Goal: Task Accomplishment & Management: Manage account settings

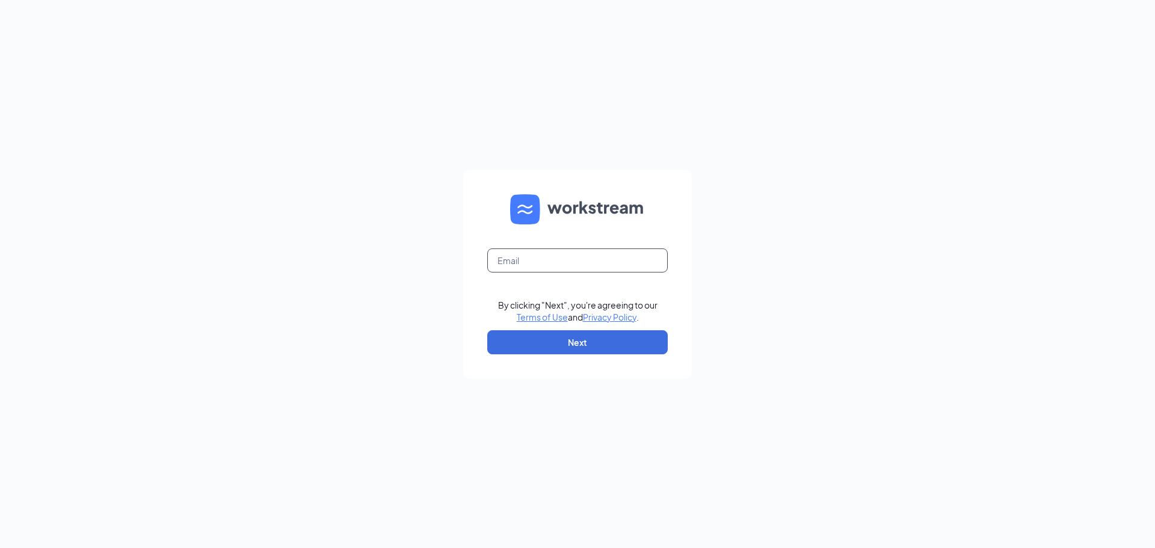
click at [524, 262] on input "text" at bounding box center [577, 261] width 181 height 24
type input "lhernandez@littlecaesarsokc.com"
click at [586, 355] on form "lhernandez@littlecaesarsokc.com By clicking "Next", you're agreeing to our Term…" at bounding box center [577, 274] width 229 height 208
click at [612, 354] on form "lhernandez@littlecaesarsokc.com By clicking "Next", you're agreeing to our Term…" at bounding box center [577, 274] width 229 height 208
click at [623, 340] on button "Next" at bounding box center [577, 342] width 181 height 24
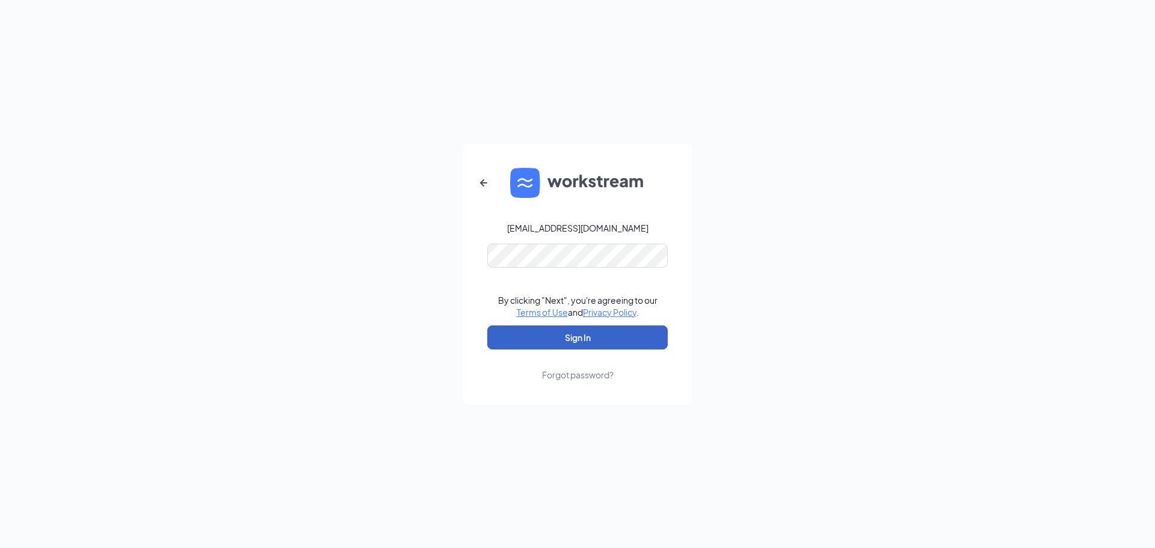
click at [607, 346] on button "Sign In" at bounding box center [577, 338] width 181 height 24
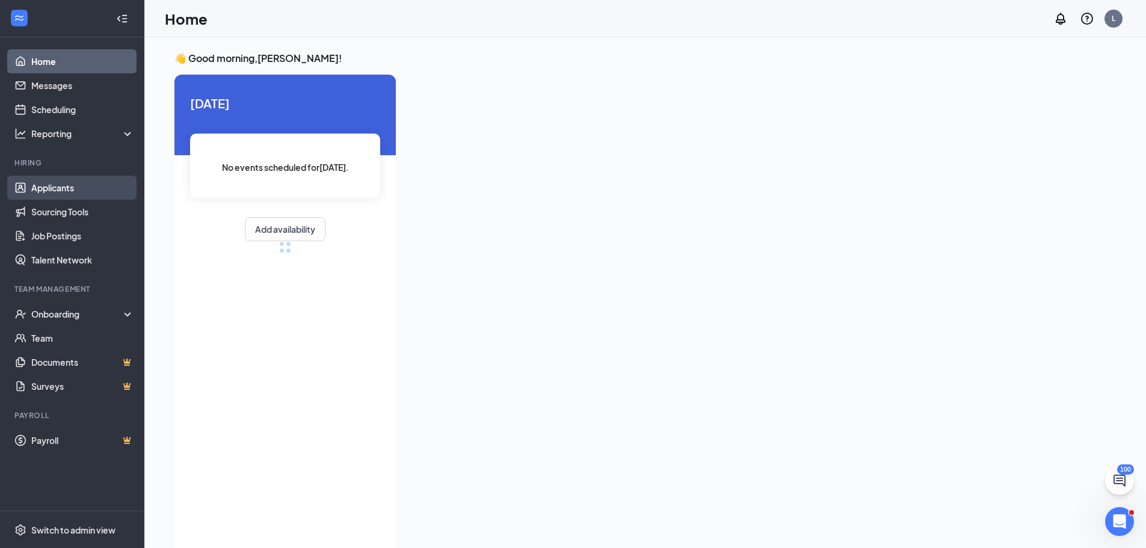
click at [69, 193] on link "Applicants" at bounding box center [82, 188] width 103 height 24
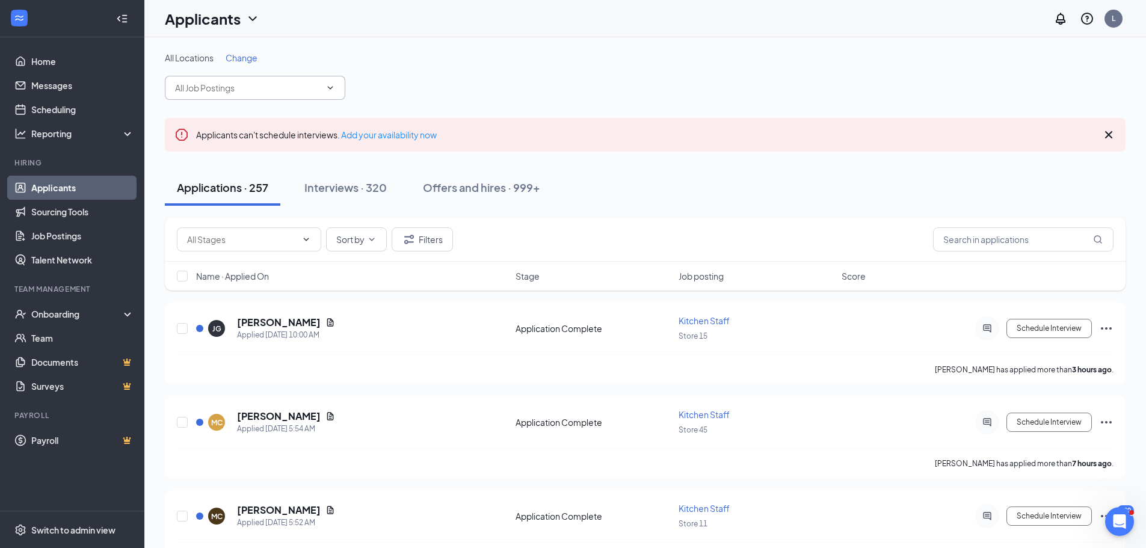
click at [330, 92] on icon "ChevronDown" at bounding box center [331, 88] width 10 height 10
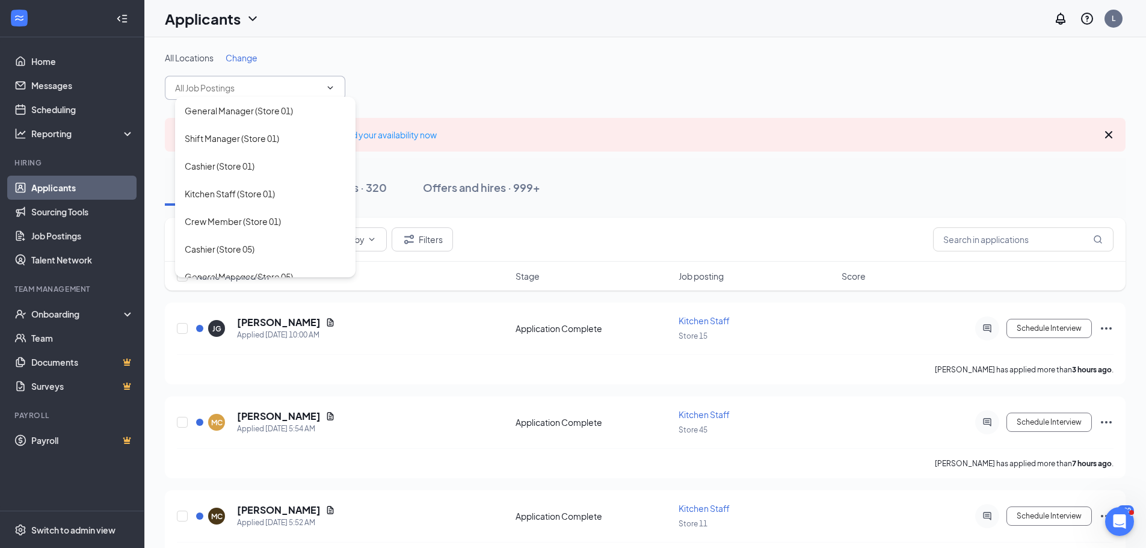
click at [480, 87] on div "All Locations Change General Manager (Store 01) Shift Manager (Store 01) Cashie…" at bounding box center [645, 76] width 961 height 48
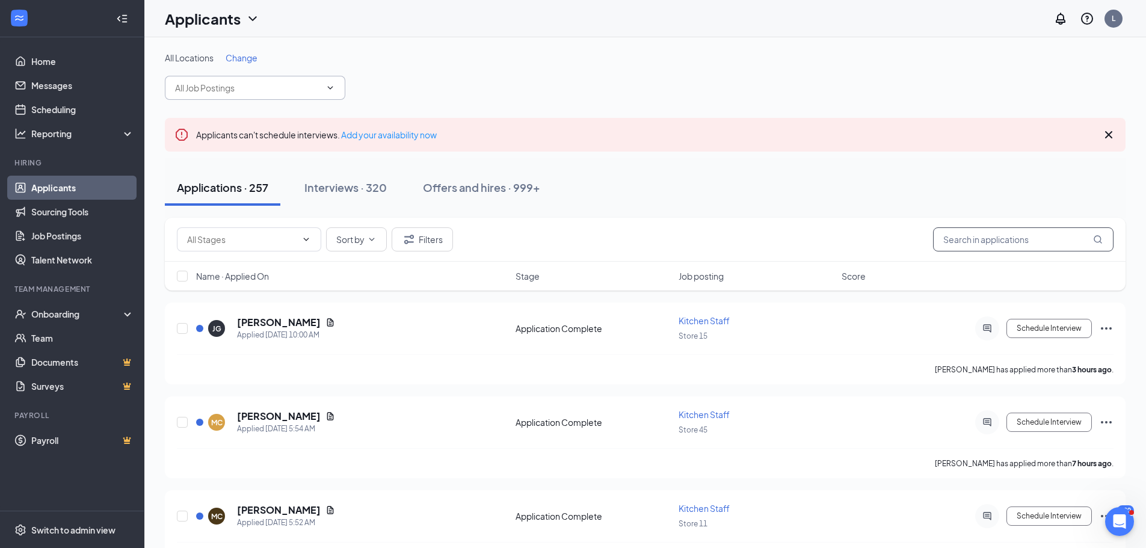
click at [963, 241] on input "text" at bounding box center [1023, 239] width 181 height 24
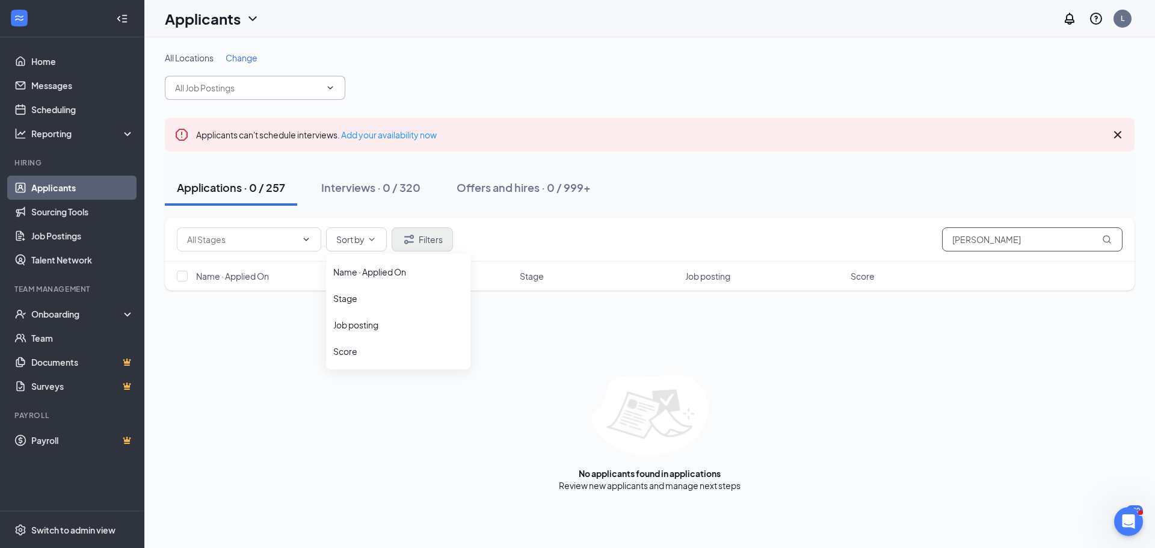
type input "[PERSON_NAME]"
click at [407, 239] on icon "Filter" at bounding box center [409, 239] width 14 height 14
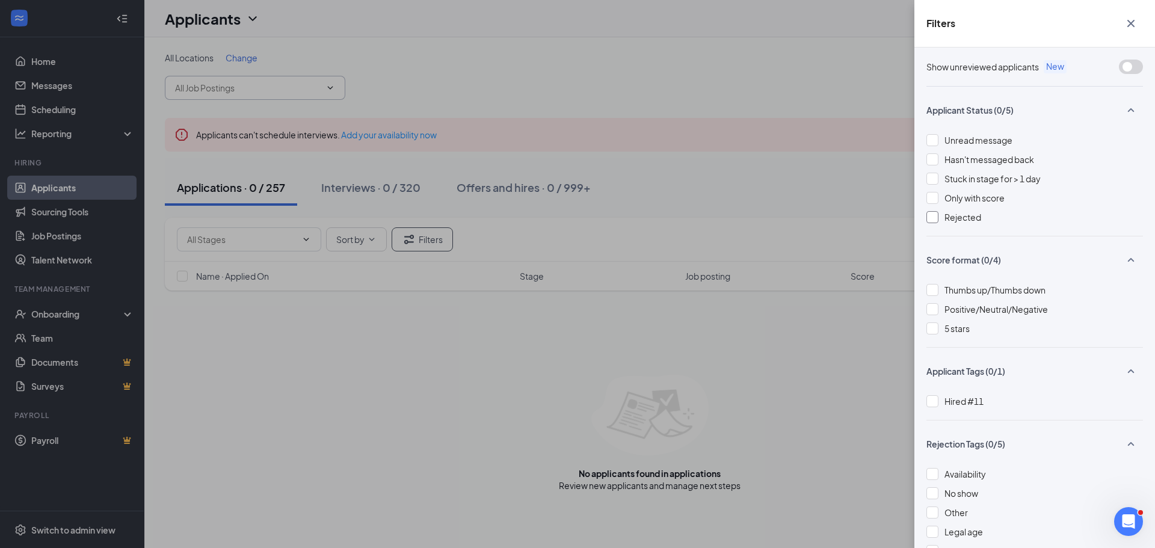
click at [936, 221] on div at bounding box center [933, 217] width 12 height 12
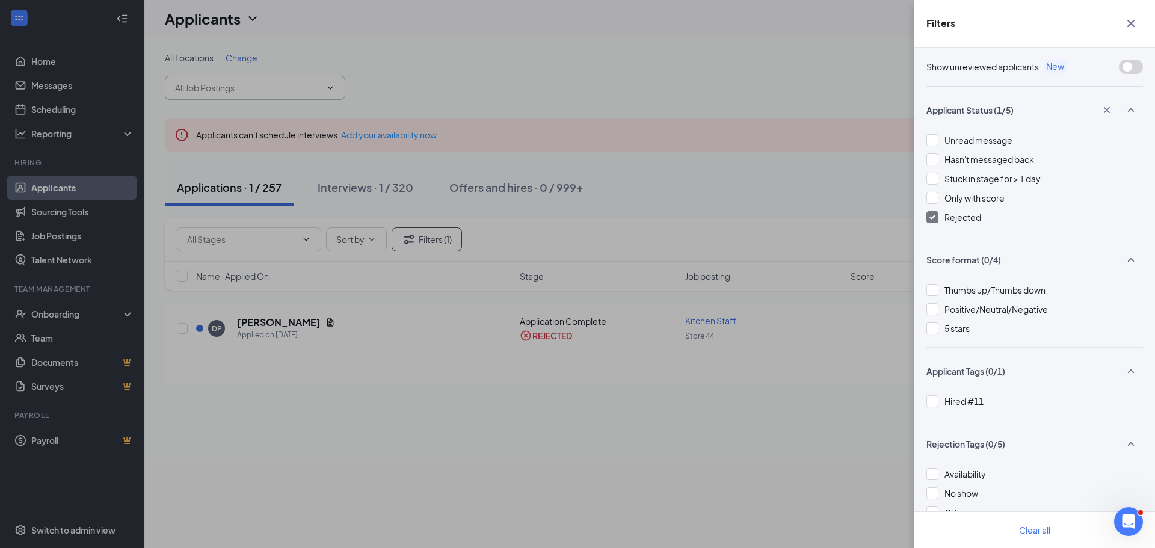
click at [394, 383] on div "Filters Show unreviewed applicants New Applicant Status (1/5) Unread message Ha…" at bounding box center [577, 274] width 1155 height 548
click at [448, 377] on div "Filters Show unreviewed applicants New Applicant Status (1/5) Unread message Ha…" at bounding box center [577, 274] width 1155 height 548
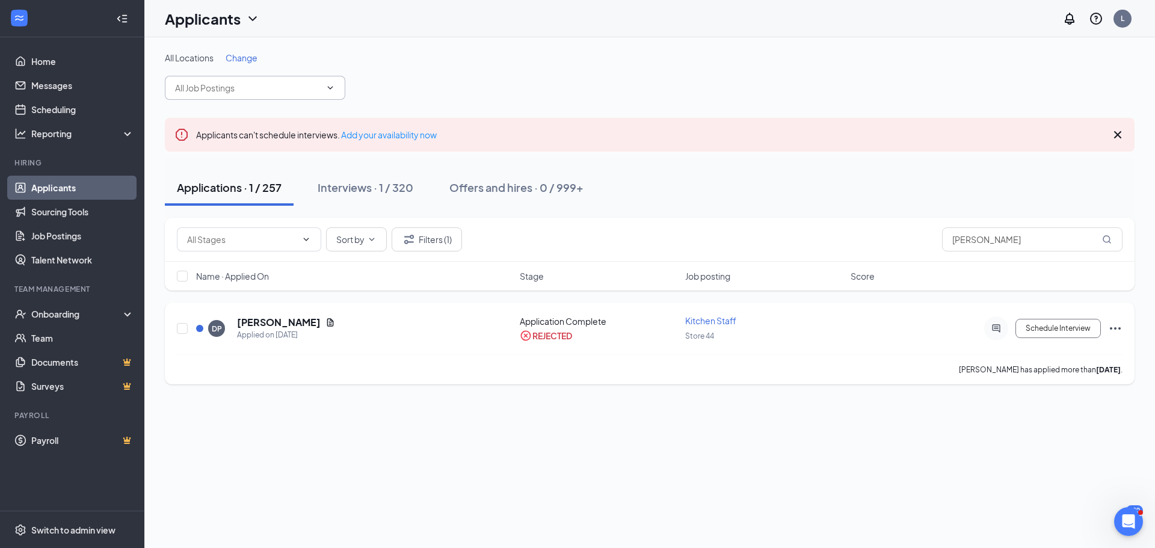
click at [551, 336] on div "REJECTED" at bounding box center [553, 336] width 40 height 12
click at [253, 327] on h5 "[PERSON_NAME]" at bounding box center [279, 322] width 84 height 13
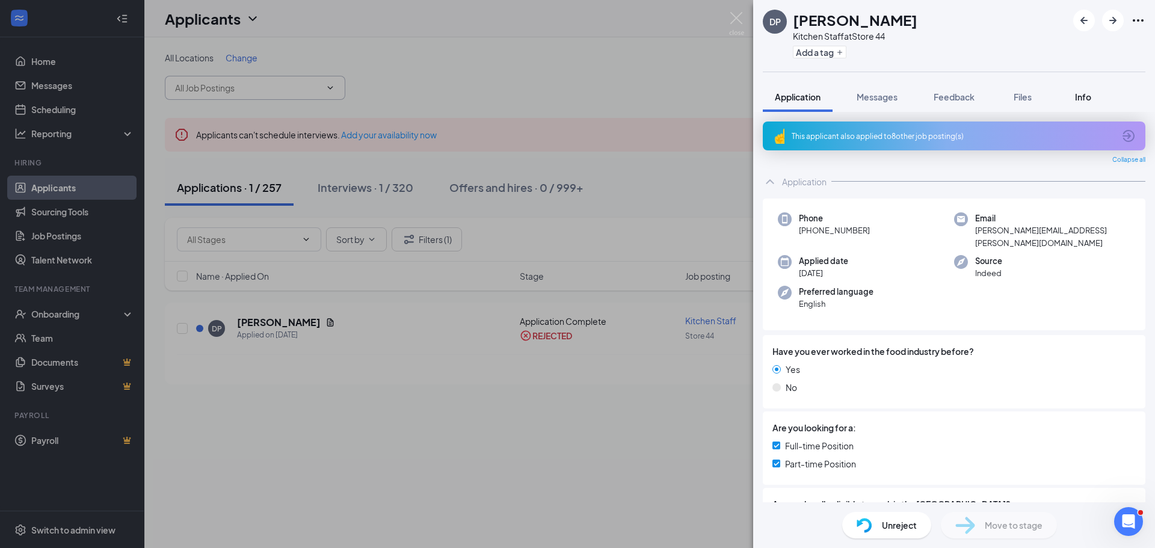
click at [1078, 98] on span "Info" at bounding box center [1083, 96] width 16 height 11
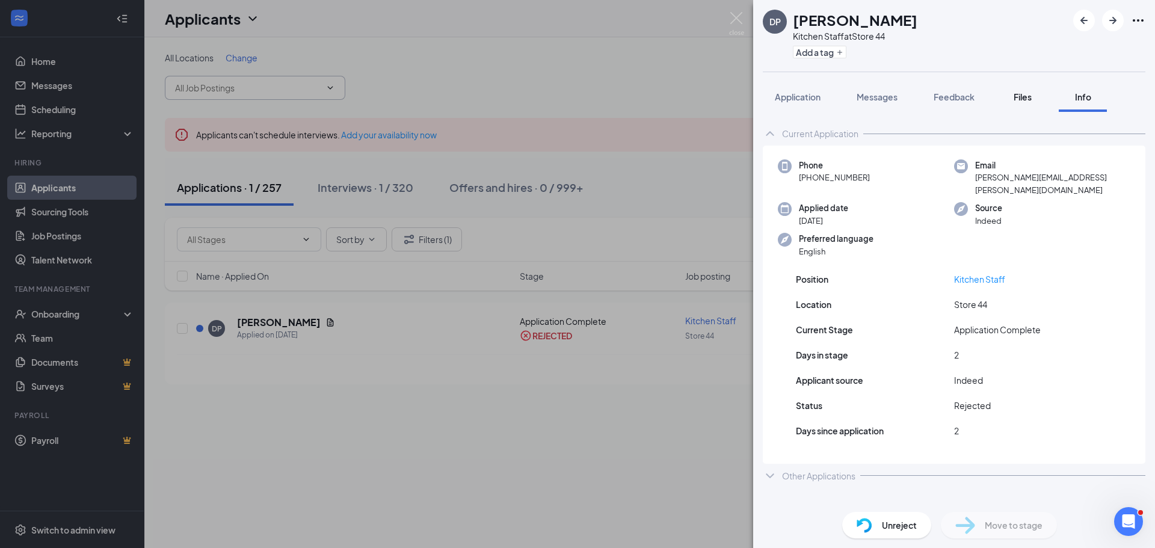
click at [1032, 100] on span "Files" at bounding box center [1023, 96] width 18 height 11
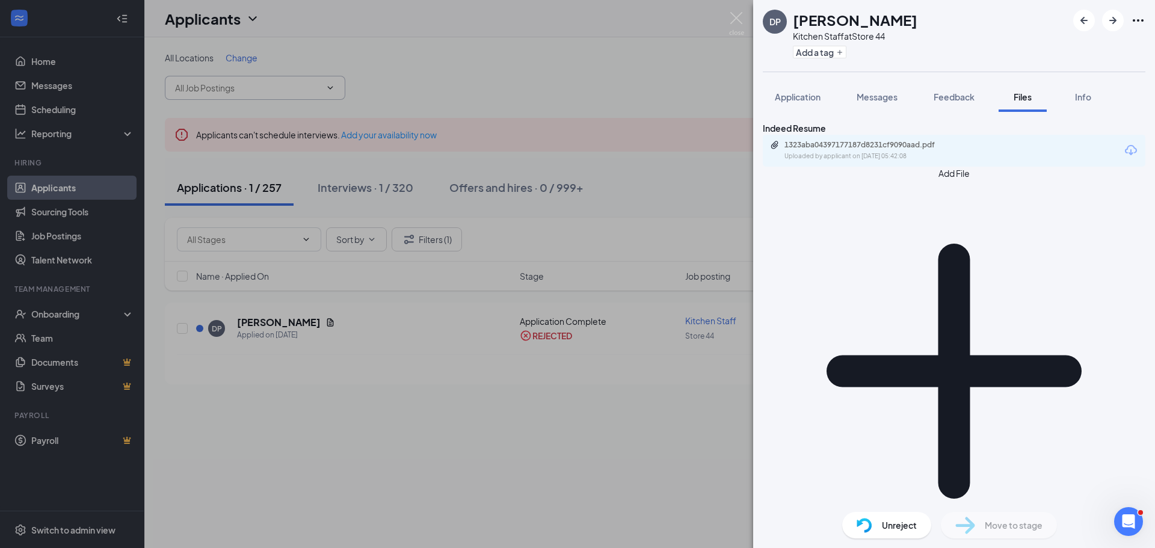
click at [878, 525] on div "Unreject" at bounding box center [886, 525] width 89 height 26
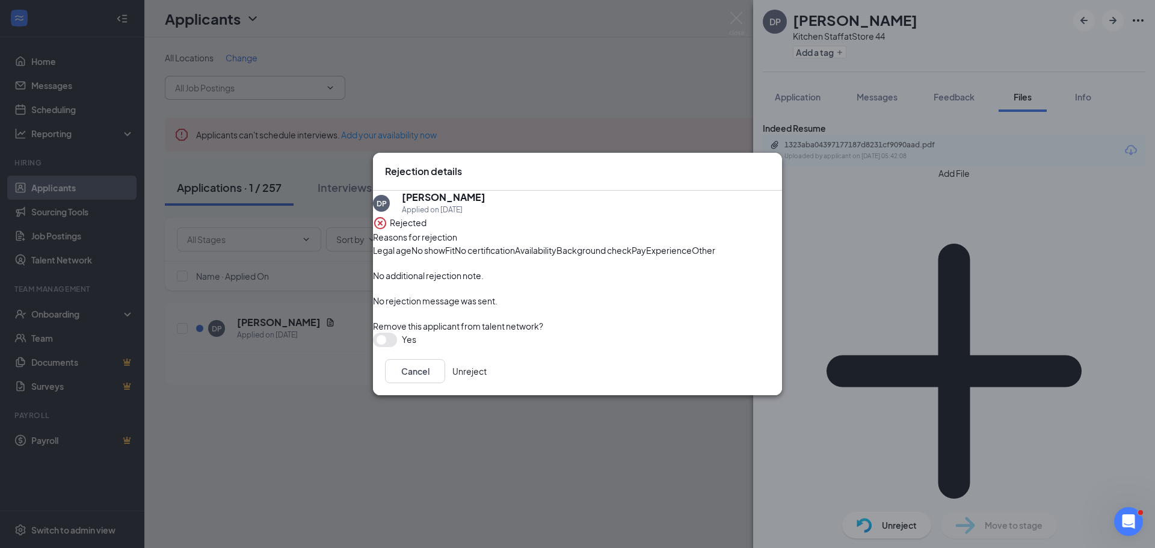
click at [487, 383] on button "Unreject" at bounding box center [470, 371] width 34 height 24
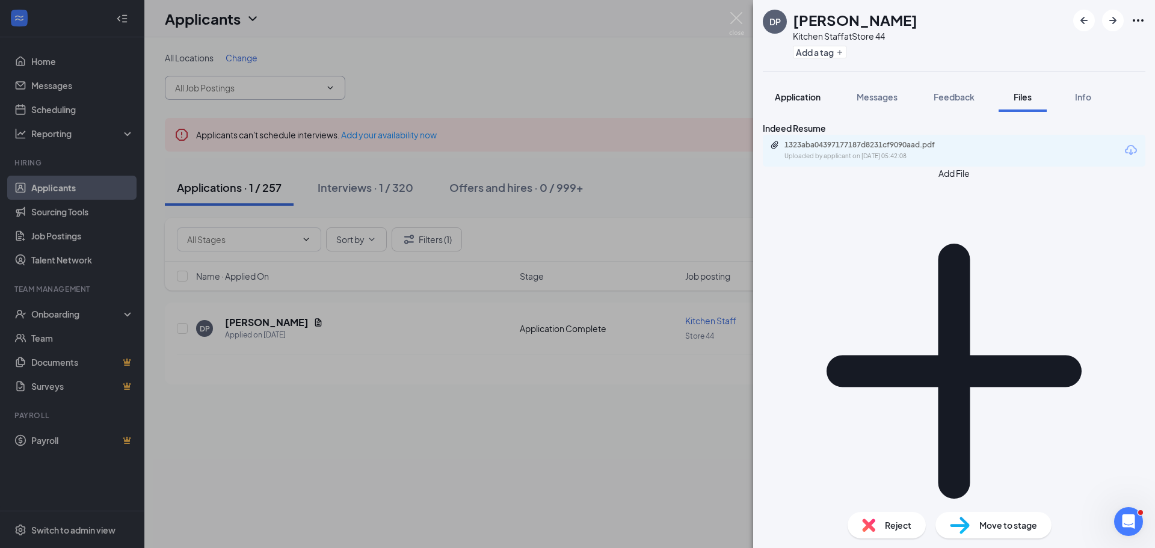
click at [802, 103] on button "Application" at bounding box center [798, 97] width 70 height 30
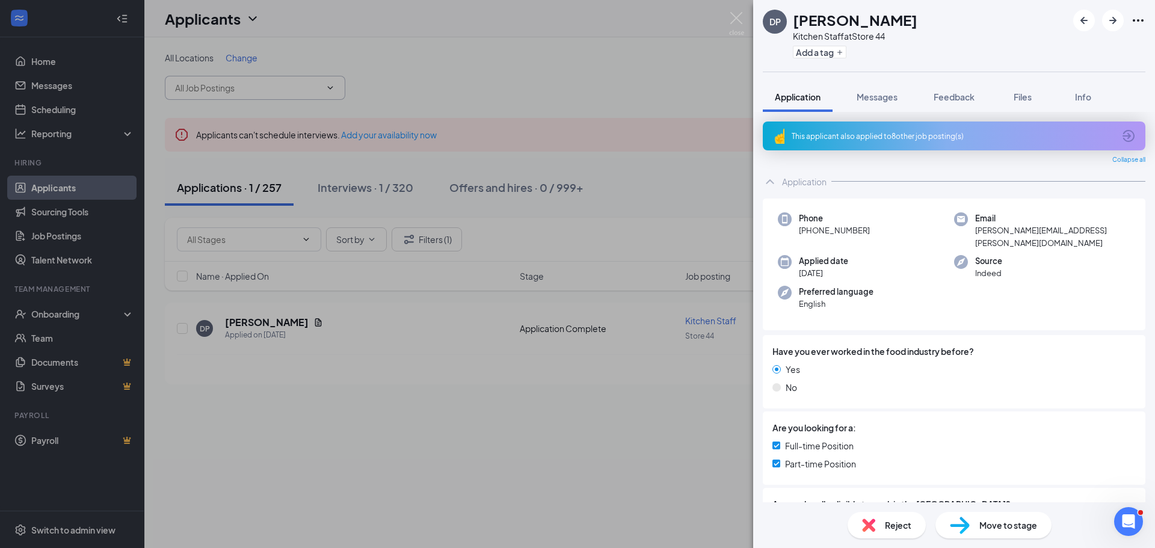
click at [1144, 21] on icon "Ellipses" at bounding box center [1138, 20] width 14 height 14
click at [1051, 55] on div "DP David Pando Kitchen Staff at Store 44 Add a tag" at bounding box center [954, 36] width 402 height 72
drag, startPoint x: 1127, startPoint y: 22, endPoint x: 1137, endPoint y: 22, distance: 10.2
click at [1131, 22] on div at bounding box center [1110, 21] width 72 height 22
click at [1137, 22] on icon "Ellipses" at bounding box center [1138, 20] width 14 height 14
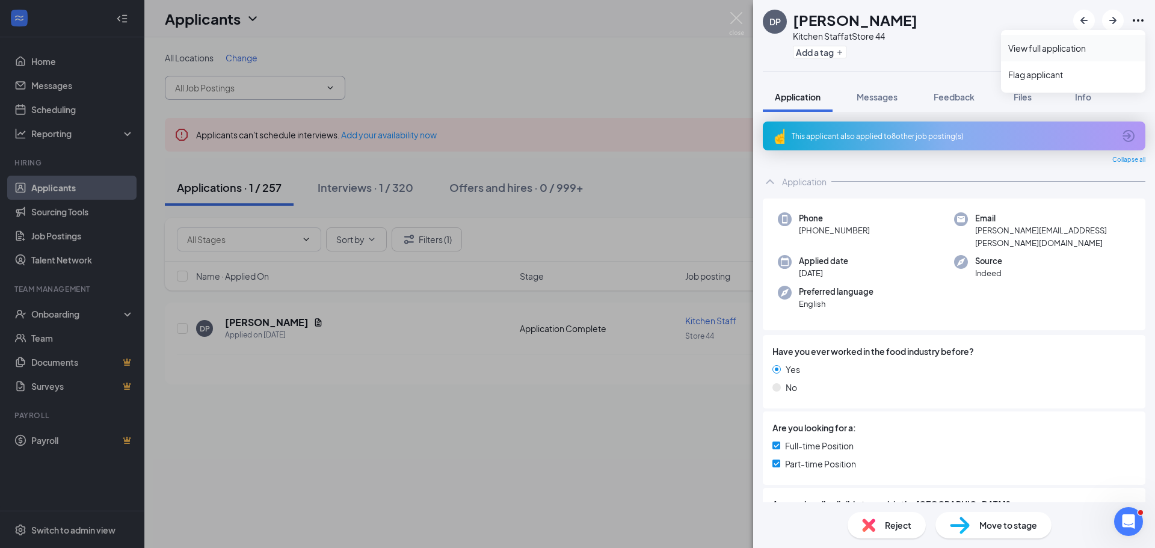
click at [1084, 45] on link "View full application" at bounding box center [1074, 48] width 130 height 12
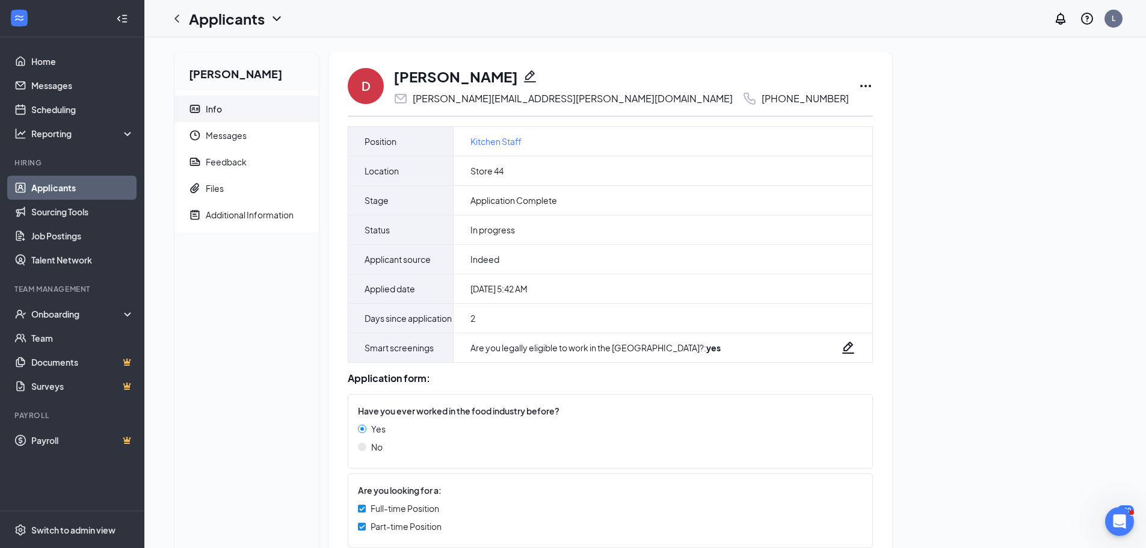
click at [859, 88] on icon "Ellipses" at bounding box center [866, 86] width 14 height 14
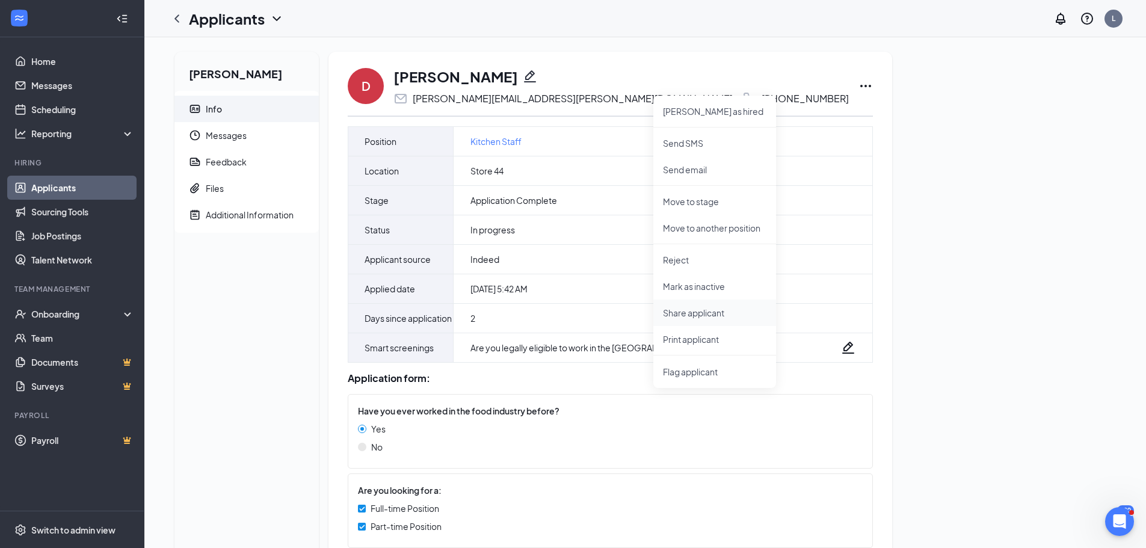
click at [703, 313] on p "Share applicant" at bounding box center [715, 313] width 104 height 12
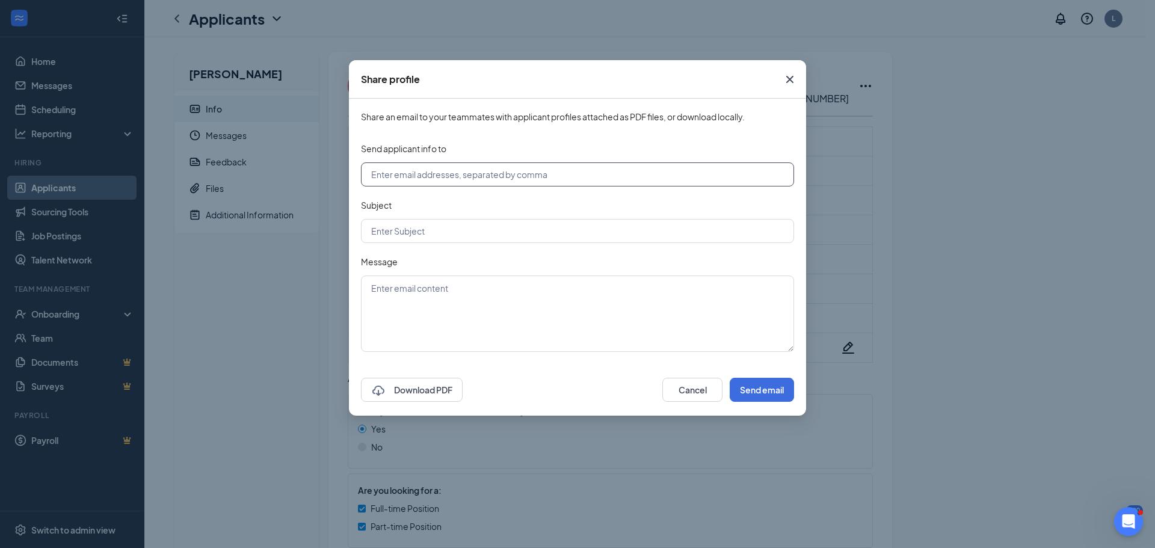
click at [475, 179] on input "text" at bounding box center [577, 174] width 433 height 24
type input "store19@littlecaesarsokc.com"
click at [463, 233] on input "text" at bounding box center [577, 231] width 433 height 24
type input "[PERSON_NAME]"
click at [790, 81] on icon "Cross" at bounding box center [790, 79] width 7 height 7
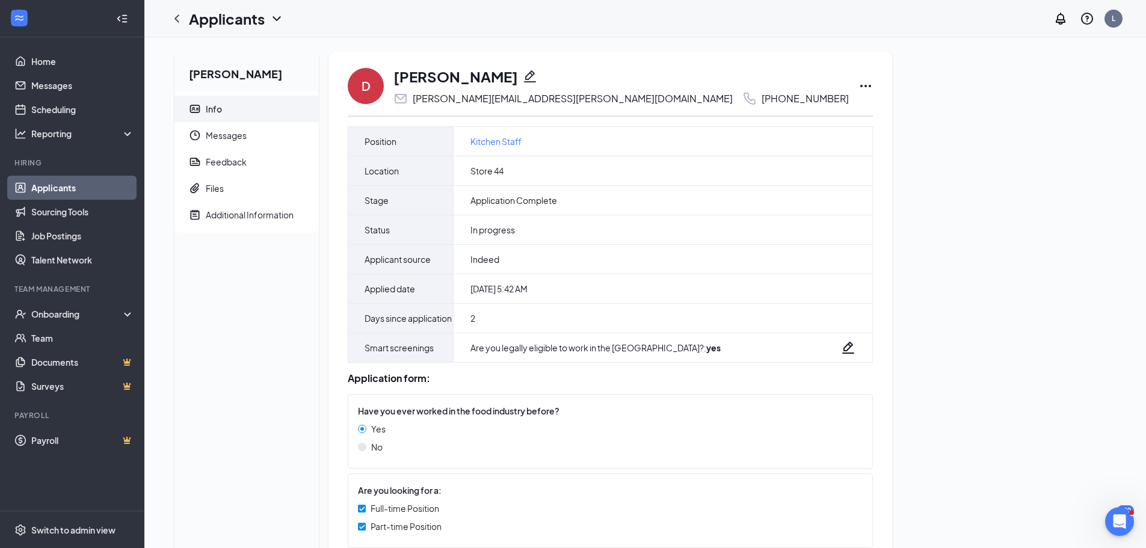
click at [861, 86] on icon "Ellipses" at bounding box center [866, 86] width 11 height 2
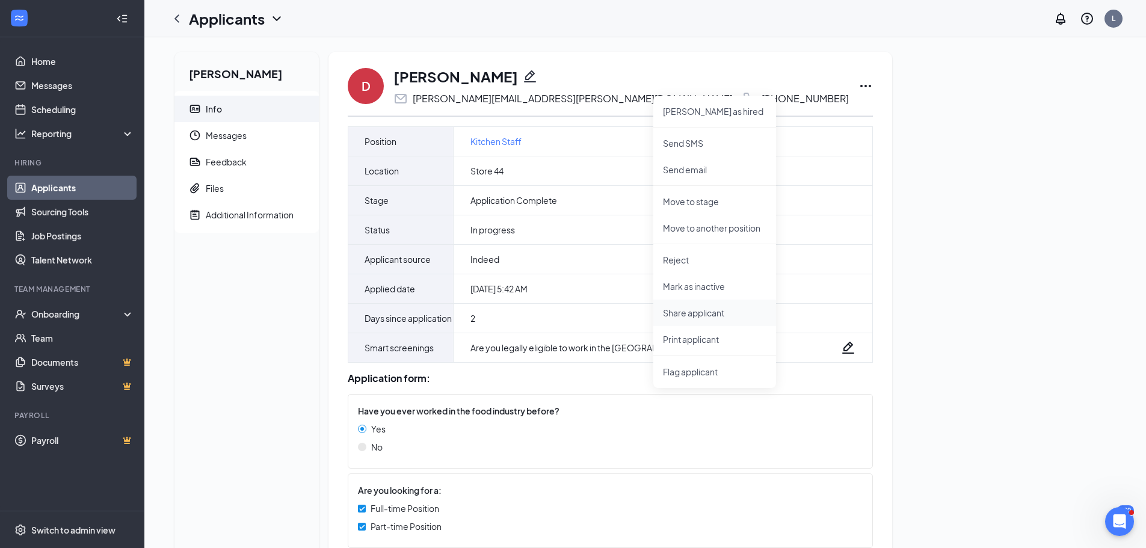
click at [697, 314] on p "Share applicant" at bounding box center [715, 313] width 104 height 12
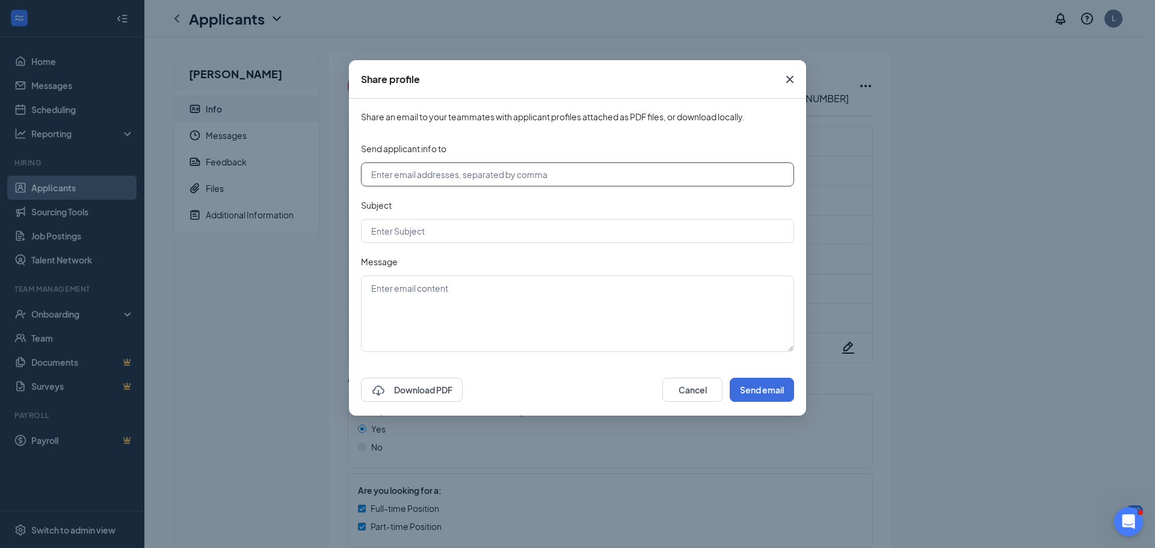
click at [447, 179] on input "text" at bounding box center [577, 174] width 433 height 24
type input "store19@littlecaesarsokc.com"
click at [433, 232] on input "text" at bounding box center [577, 231] width 433 height 24
type input "F"
type input "[PERSON_NAME]"
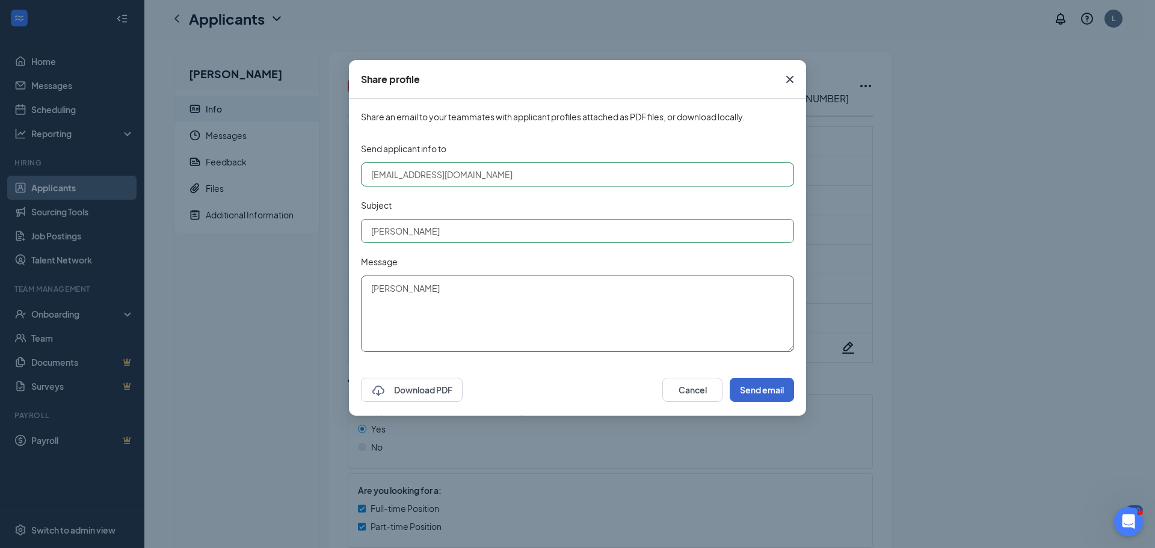
type textarea "pando"
click at [779, 396] on button "Send email" at bounding box center [762, 390] width 64 height 24
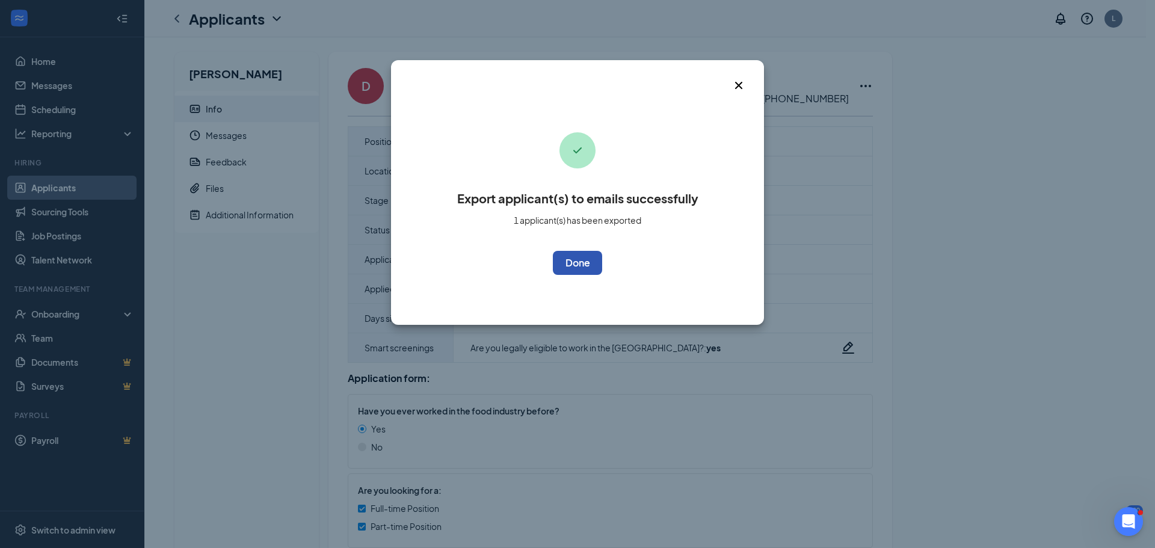
click at [586, 261] on button "OK" at bounding box center [577, 263] width 49 height 24
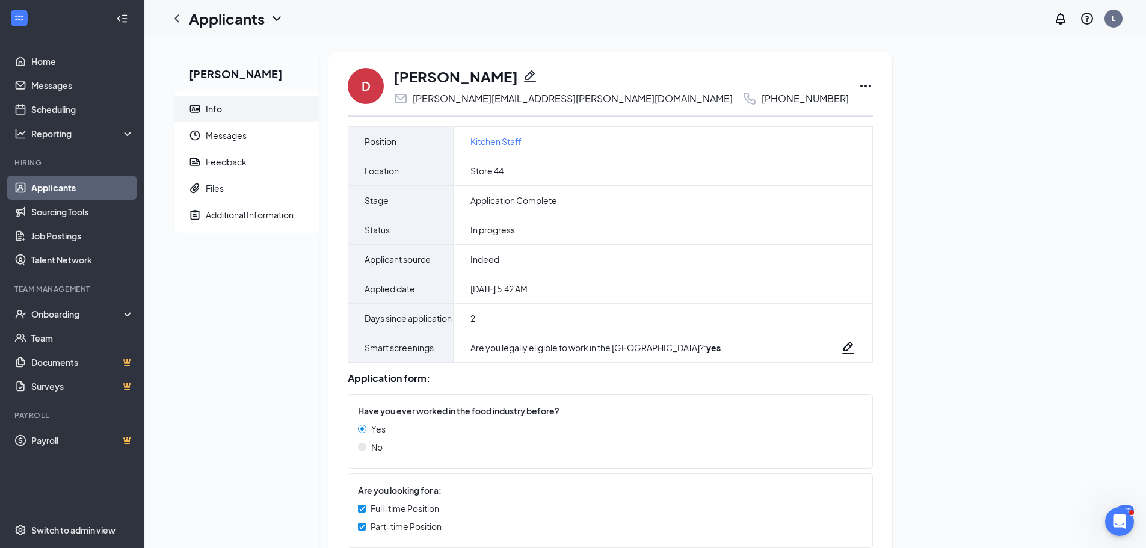
click at [79, 188] on link "Applicants" at bounding box center [82, 188] width 103 height 24
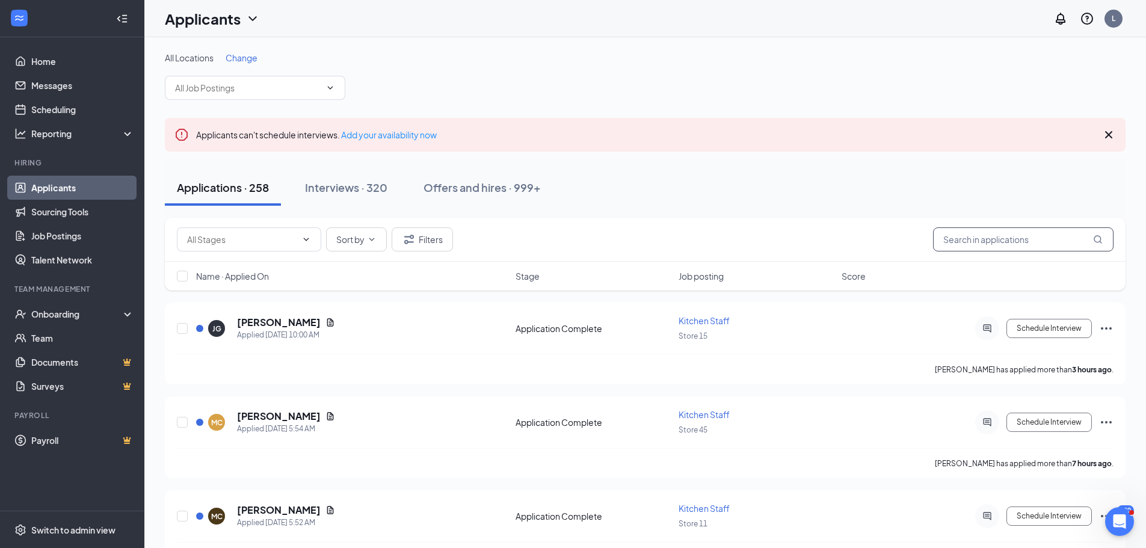
click at [989, 238] on input "text" at bounding box center [1023, 239] width 181 height 24
type input "[PERSON_NAME]"
click at [1102, 327] on icon "Ellipses" at bounding box center [1106, 328] width 11 height 2
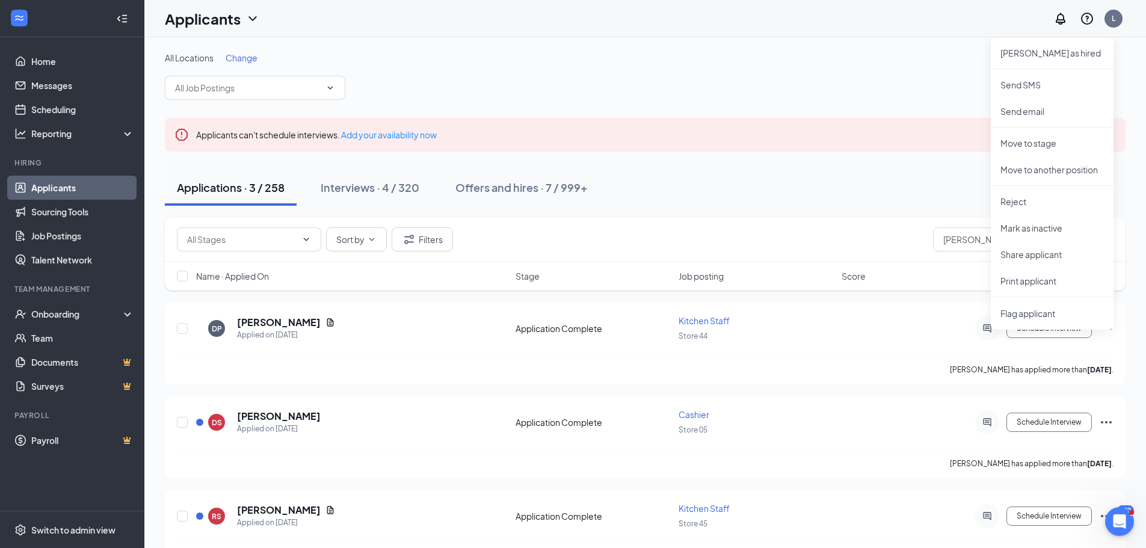
click at [817, 140] on div "Applicants can't schedule interviews. Add your availability now" at bounding box center [645, 135] width 961 height 34
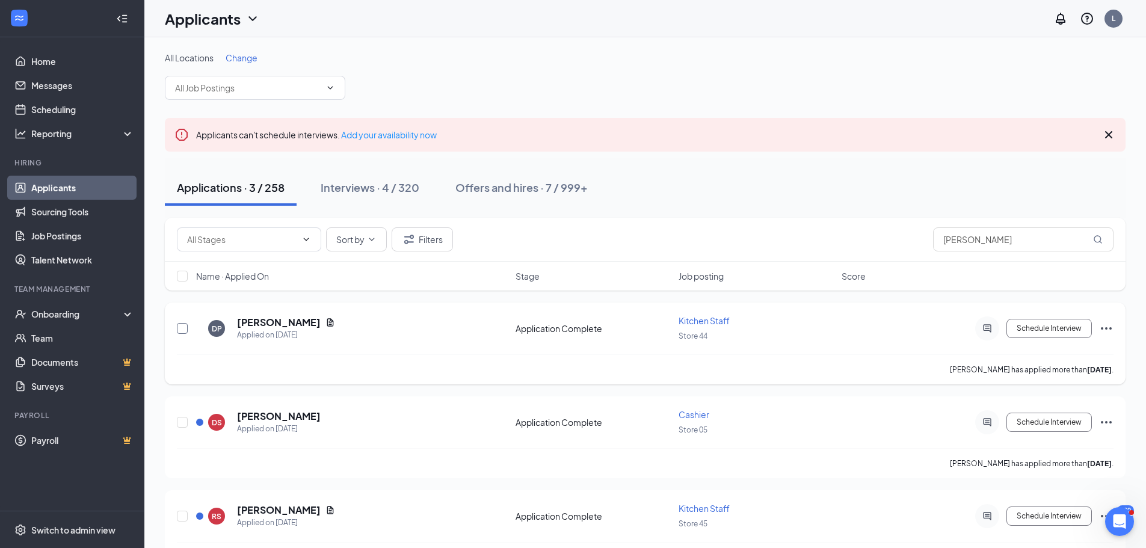
click at [182, 324] on input "checkbox" at bounding box center [182, 328] width 11 height 11
checkbox input "true"
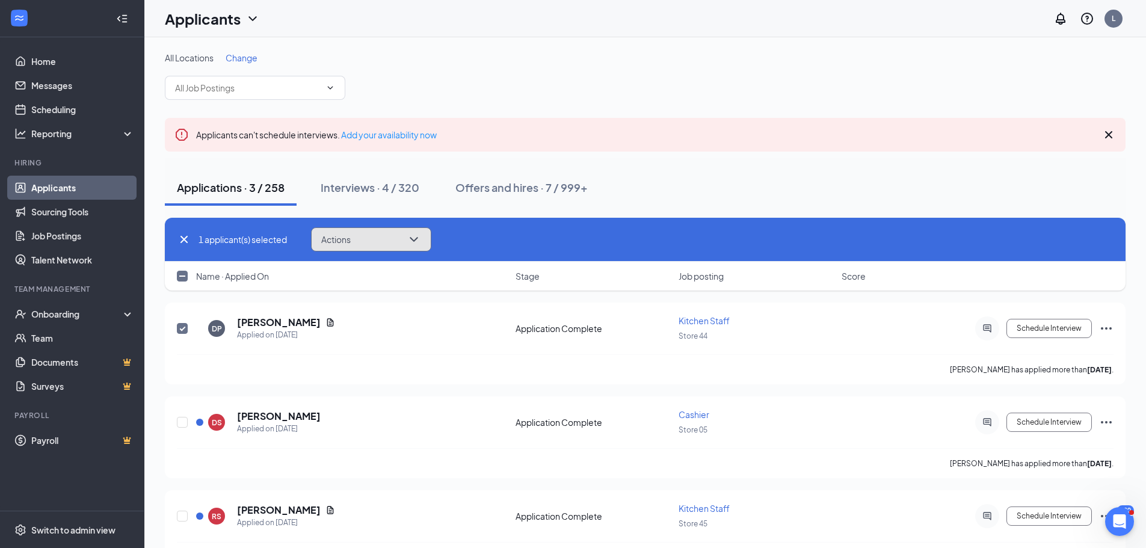
click at [416, 238] on icon "ChevronDown" at bounding box center [414, 239] width 14 height 14
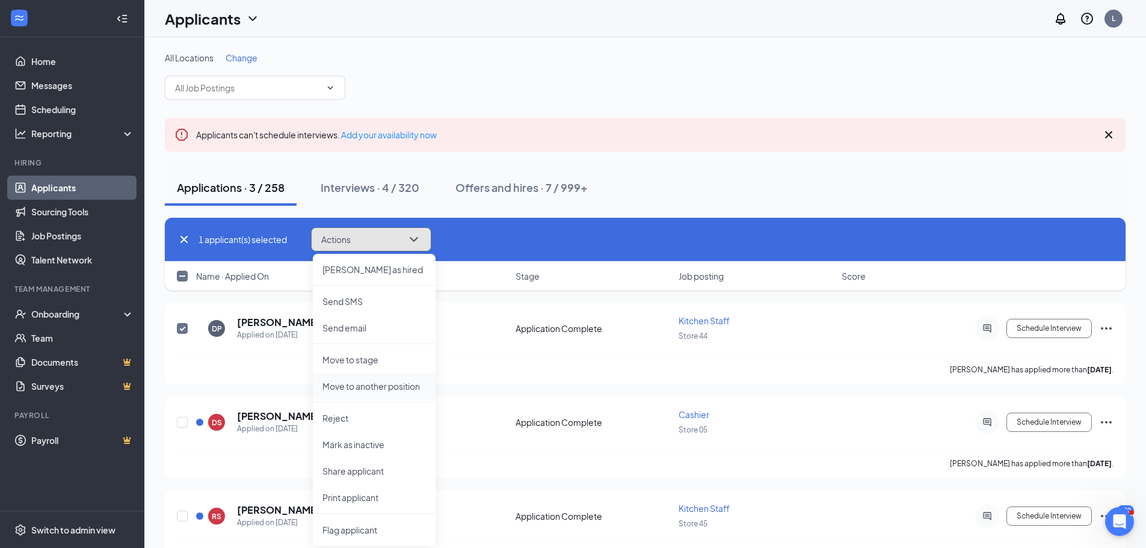
scroll to position [39, 0]
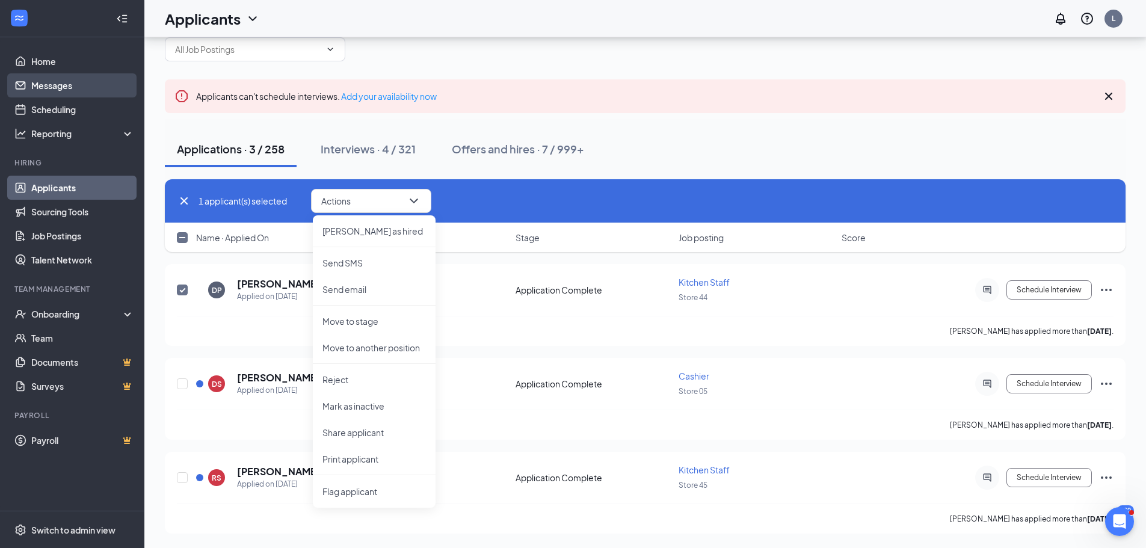
click at [72, 84] on link "Messages" at bounding box center [82, 85] width 103 height 24
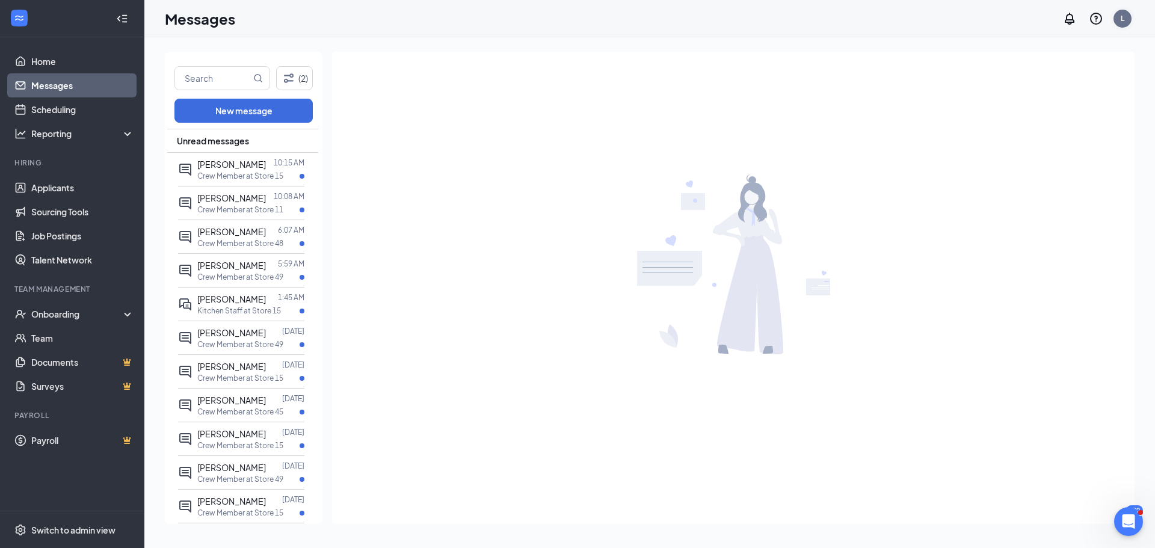
click at [1118, 20] on div "L" at bounding box center [1123, 19] width 18 height 18
drag, startPoint x: 1024, startPoint y: 185, endPoint x: 1003, endPoint y: 186, distance: 20.5
click at [1024, 185] on div "Log out" at bounding box center [1063, 184] width 130 height 12
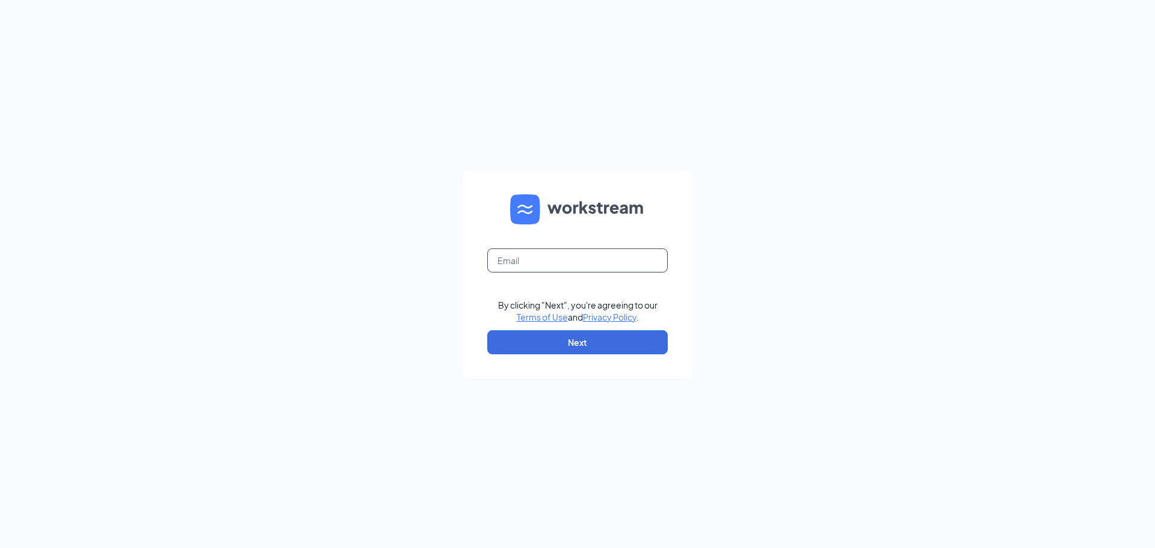
click at [513, 271] on input "text" at bounding box center [577, 261] width 181 height 24
type input "lhernandez@littlecaesarsokc.com"
click at [628, 332] on button "Next" at bounding box center [577, 342] width 181 height 24
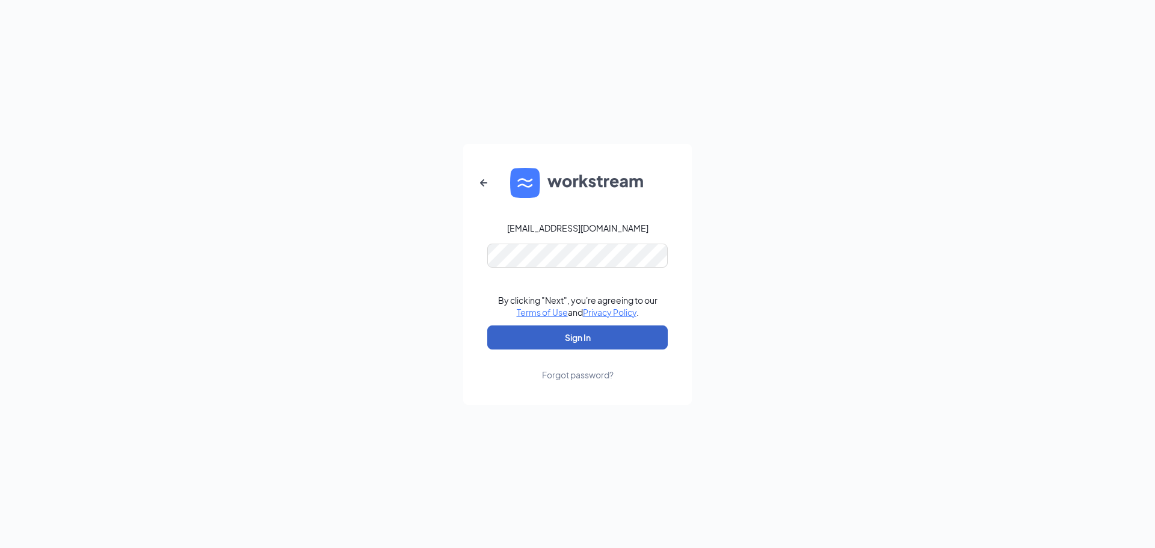
click at [601, 342] on button "Sign In" at bounding box center [577, 338] width 181 height 24
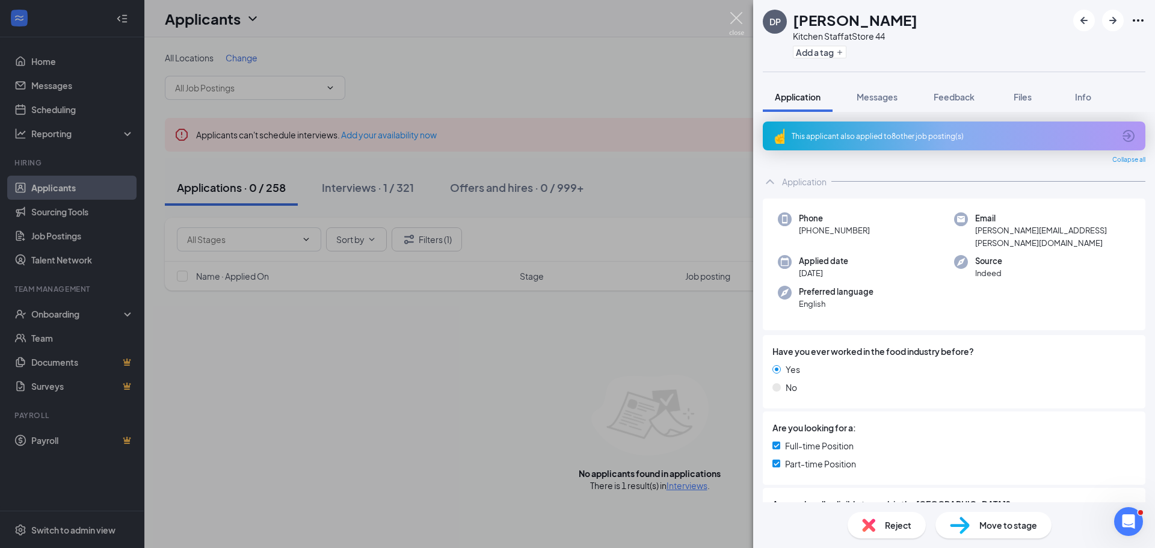
click at [735, 20] on img at bounding box center [736, 23] width 15 height 23
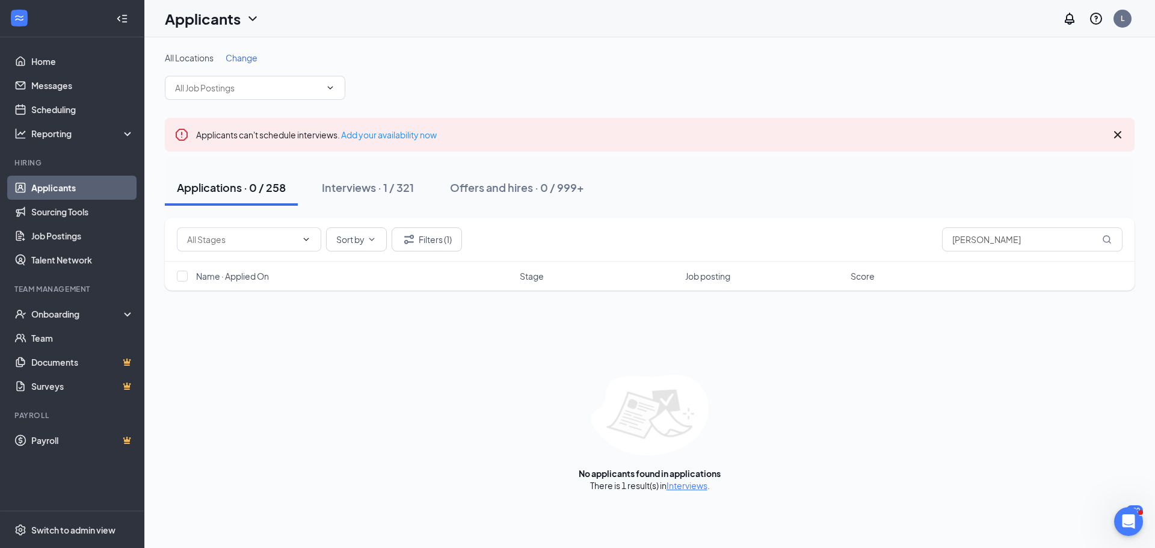
click at [247, 188] on div "Applications · 0 / 258" at bounding box center [231, 187] width 109 height 15
click at [329, 91] on icon "ChevronDown" at bounding box center [331, 88] width 10 height 10
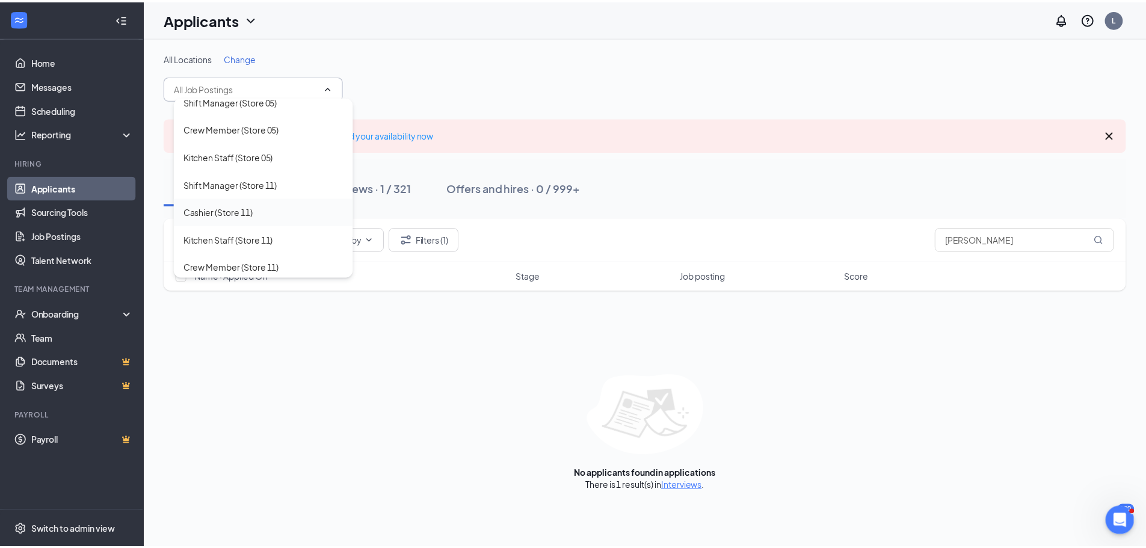
scroll to position [301, 0]
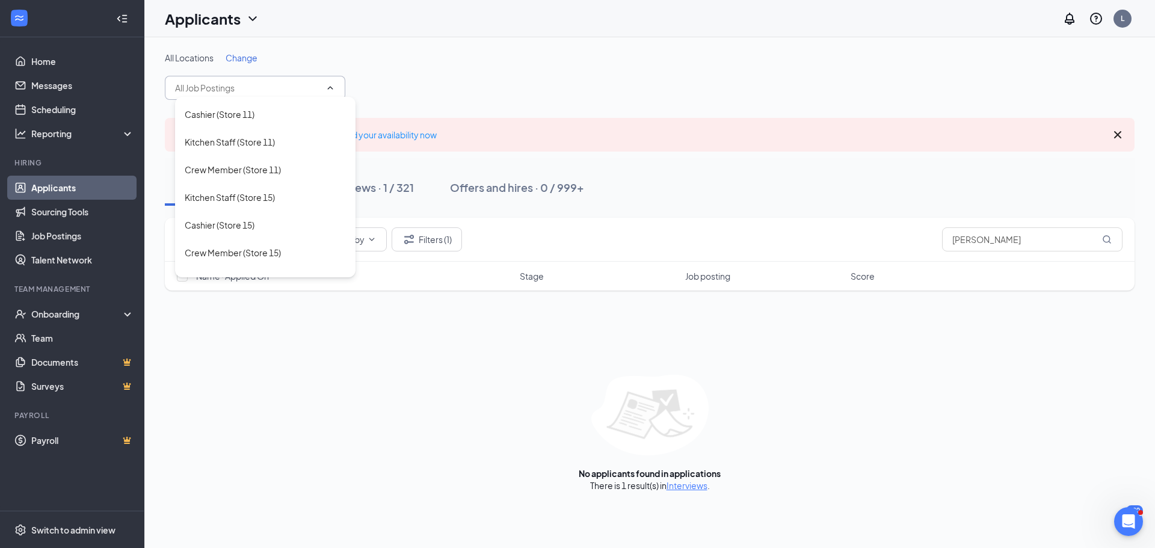
click at [478, 75] on div "All Locations Change General Manager (Store 01) Shift Manager (Store 01) Cashie…" at bounding box center [650, 76] width 970 height 48
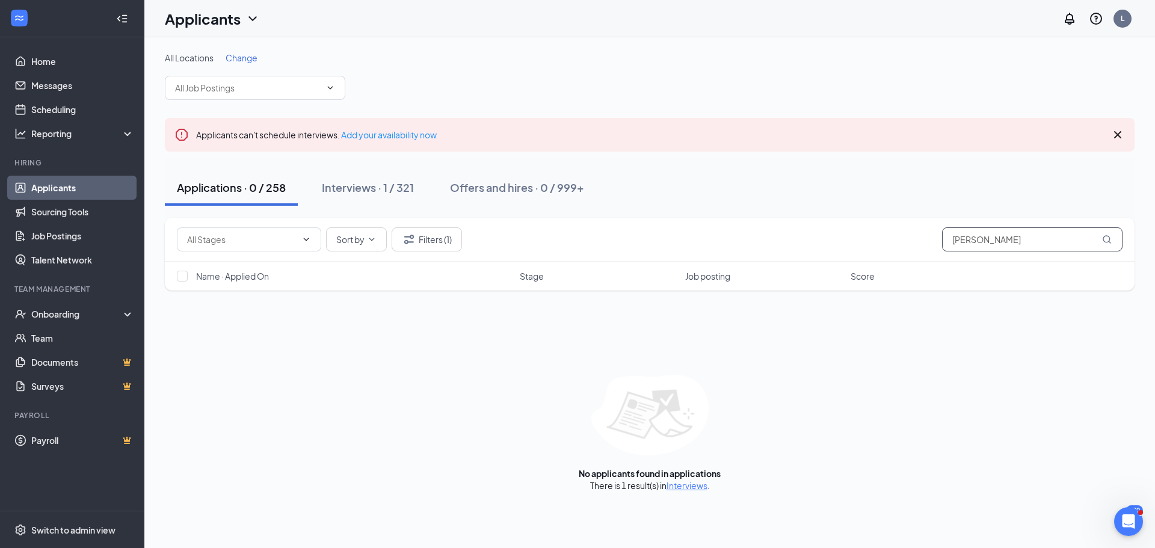
click at [1051, 233] on input "[PERSON_NAME]" at bounding box center [1032, 239] width 181 height 24
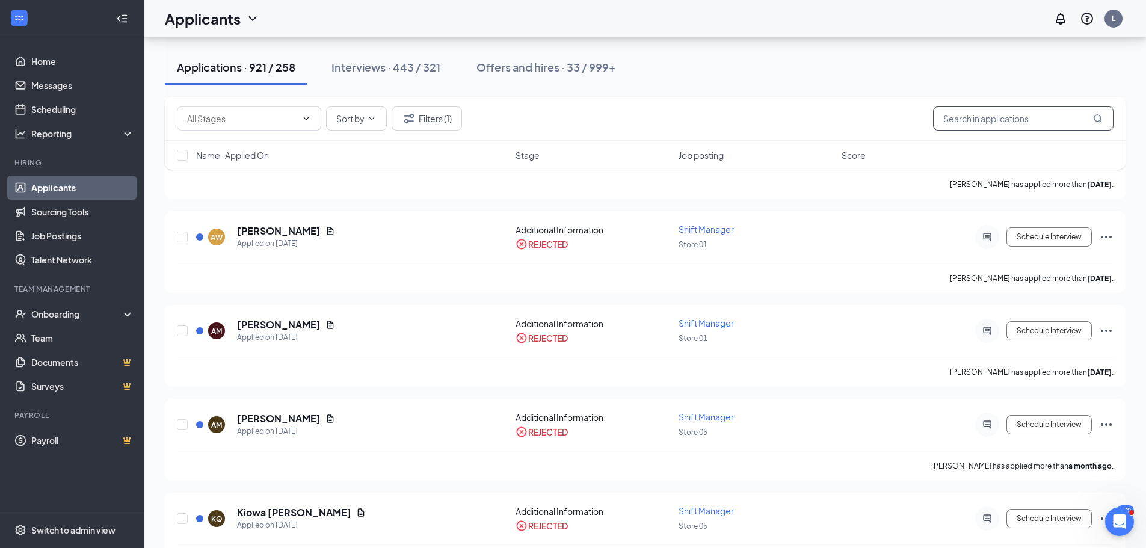
scroll to position [903, 0]
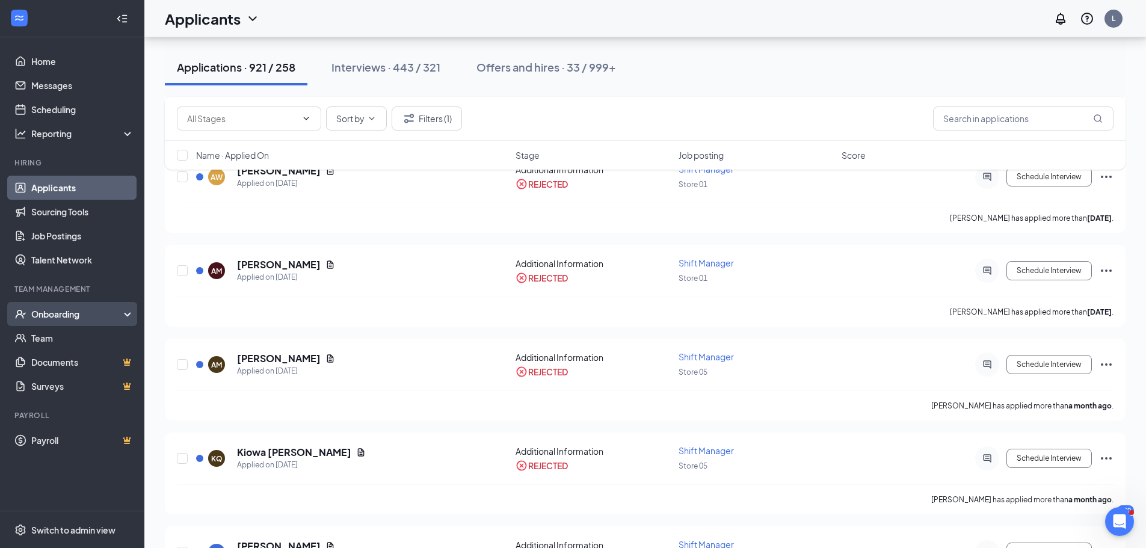
click at [64, 310] on div "Onboarding" at bounding box center [77, 314] width 93 height 12
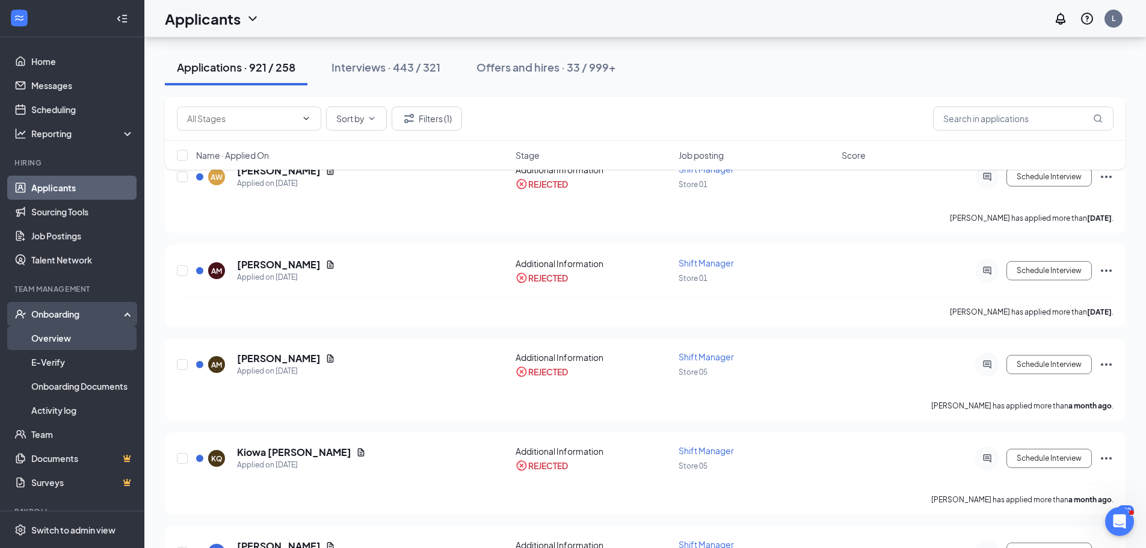
click at [67, 340] on link "Overview" at bounding box center [82, 338] width 103 height 24
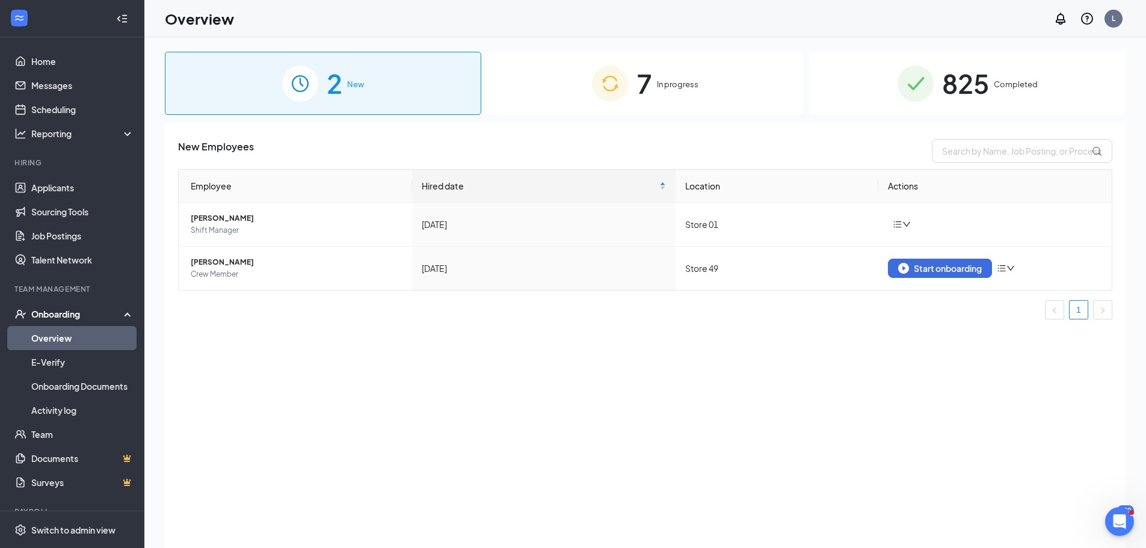
click at [984, 87] on span "825" at bounding box center [965, 84] width 47 height 42
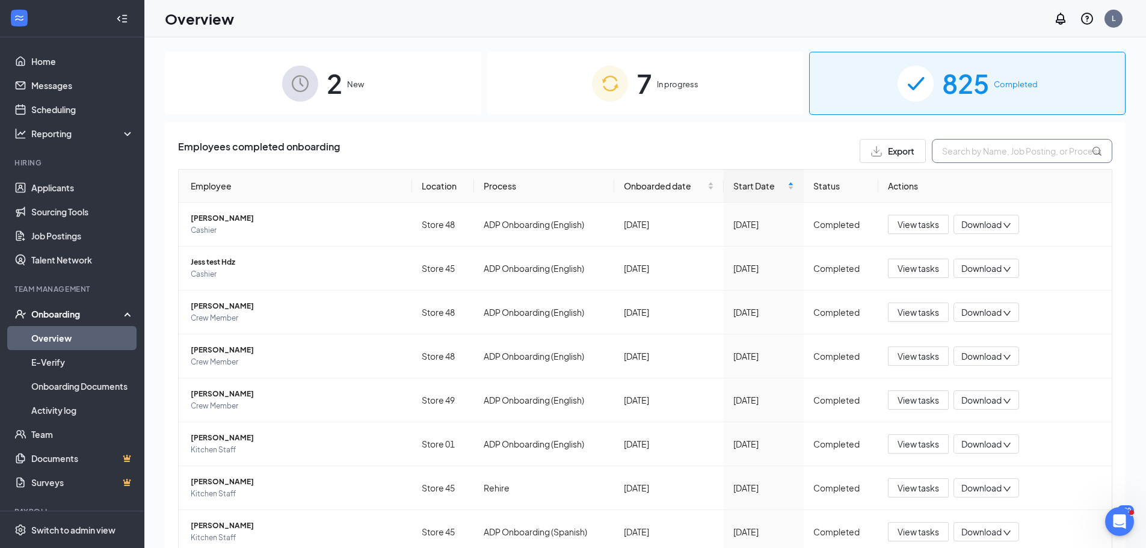
click at [994, 149] on input "text" at bounding box center [1022, 151] width 181 height 24
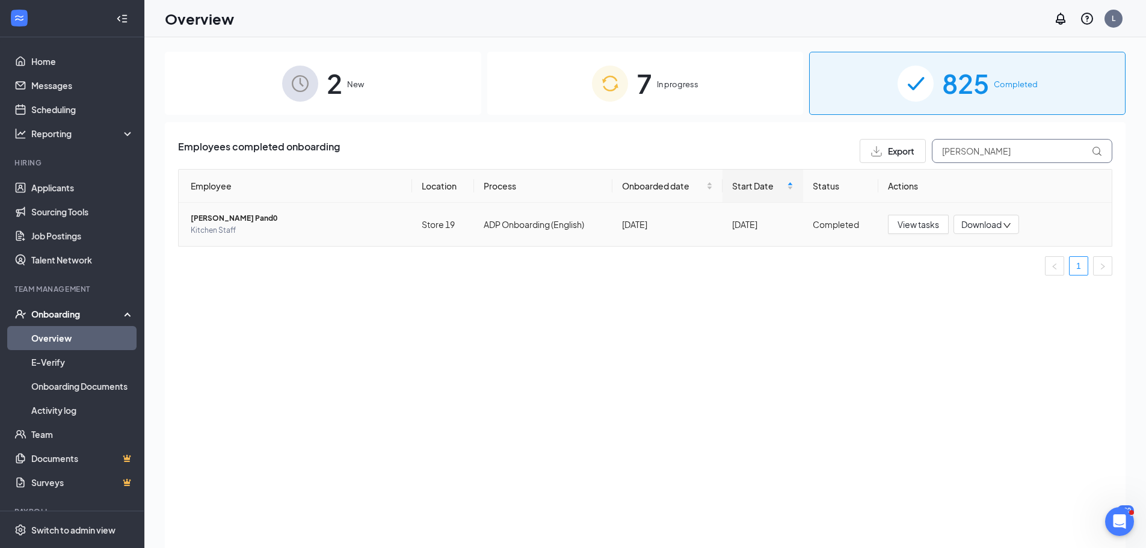
type input "david pand"
click at [216, 214] on span "David Pand0" at bounding box center [297, 218] width 212 height 12
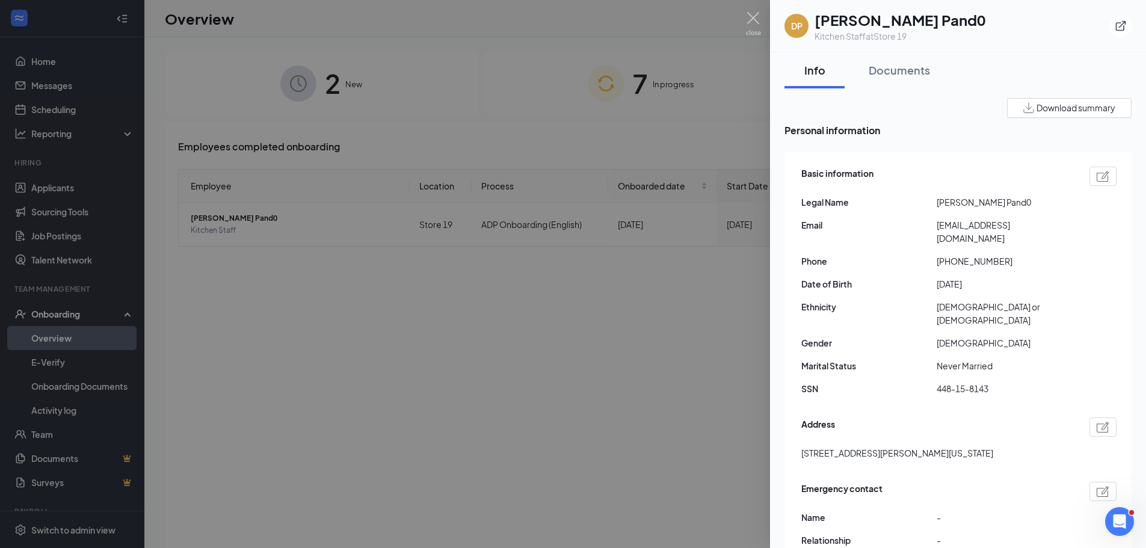
click at [1097, 176] on img at bounding box center [1103, 176] width 13 height 11
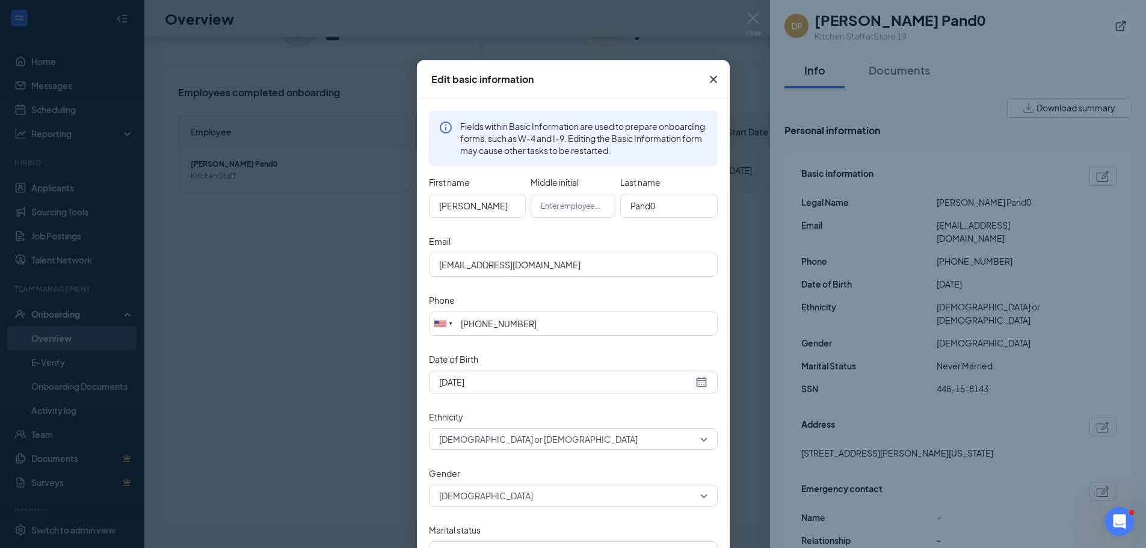
click at [940, 107] on div "Edit basic information Fields within Basic Information are used to prepare onbo…" at bounding box center [573, 274] width 1146 height 548
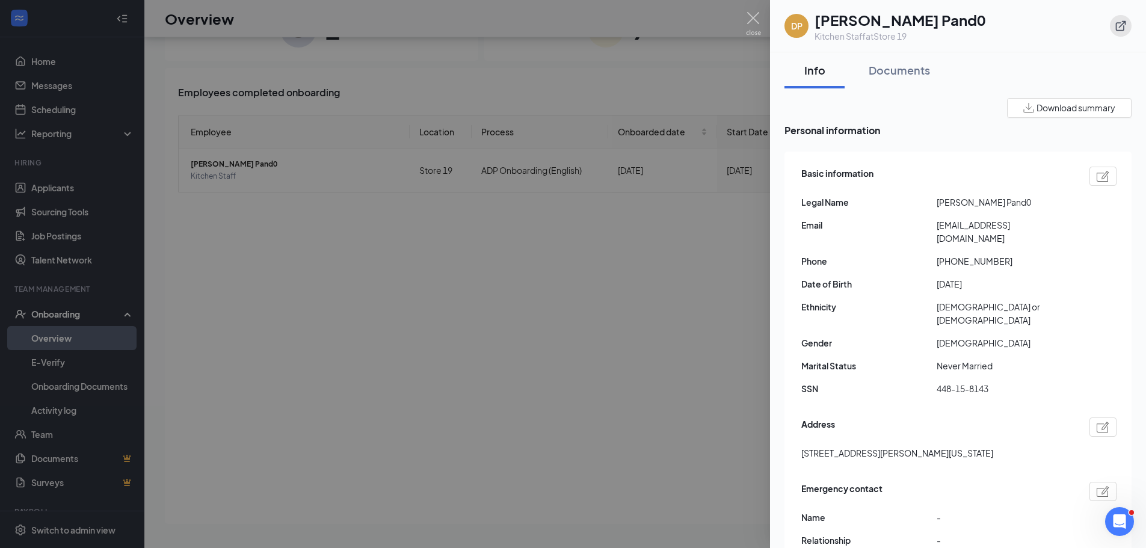
click at [1127, 29] on icon "ExternalLink" at bounding box center [1121, 26] width 12 height 12
click at [755, 17] on img at bounding box center [753, 23] width 15 height 23
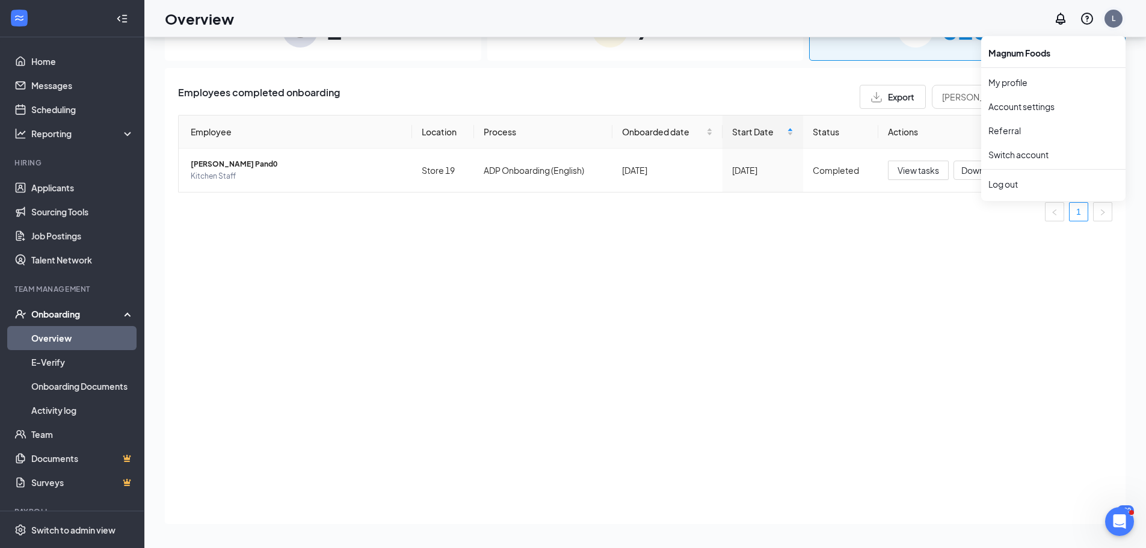
click at [1113, 19] on div "L" at bounding box center [1114, 18] width 4 height 10
click at [1018, 188] on div "Log out" at bounding box center [1054, 184] width 130 height 12
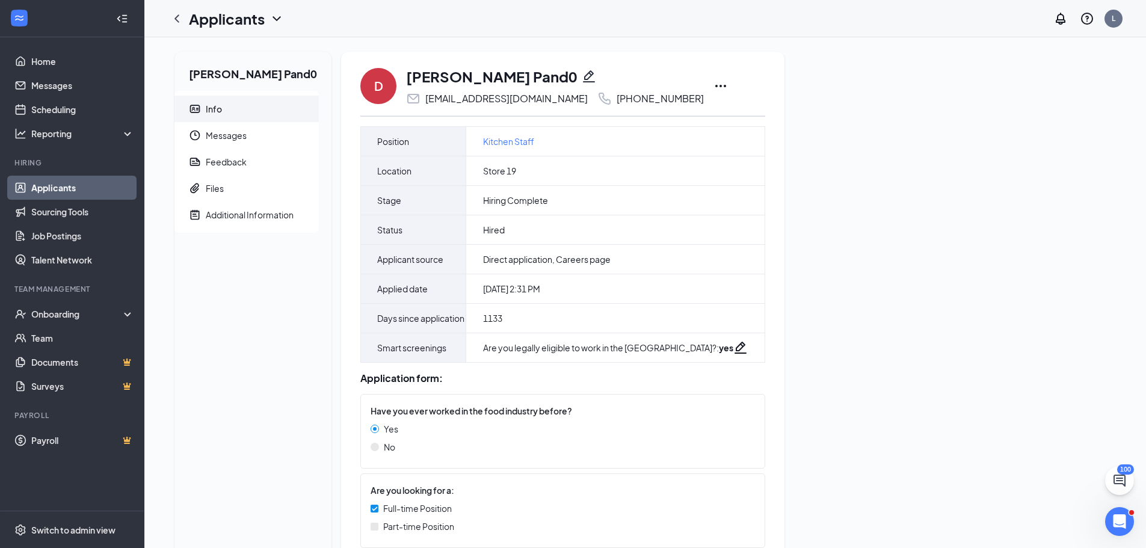
click at [716, 87] on icon "Ellipses" at bounding box center [721, 86] width 11 height 2
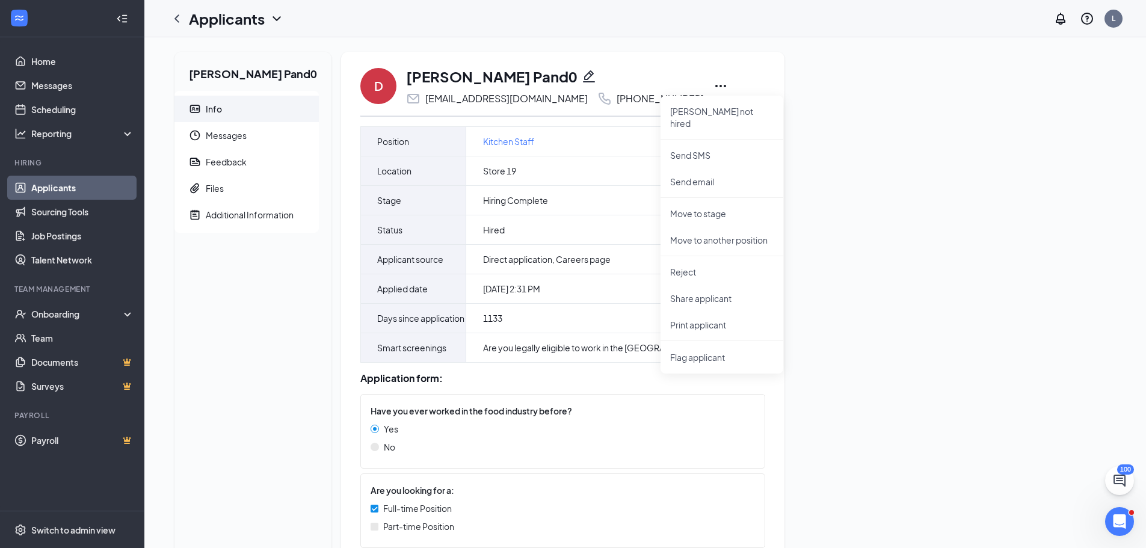
click at [583, 73] on icon "Pencil" at bounding box center [589, 76] width 12 height 12
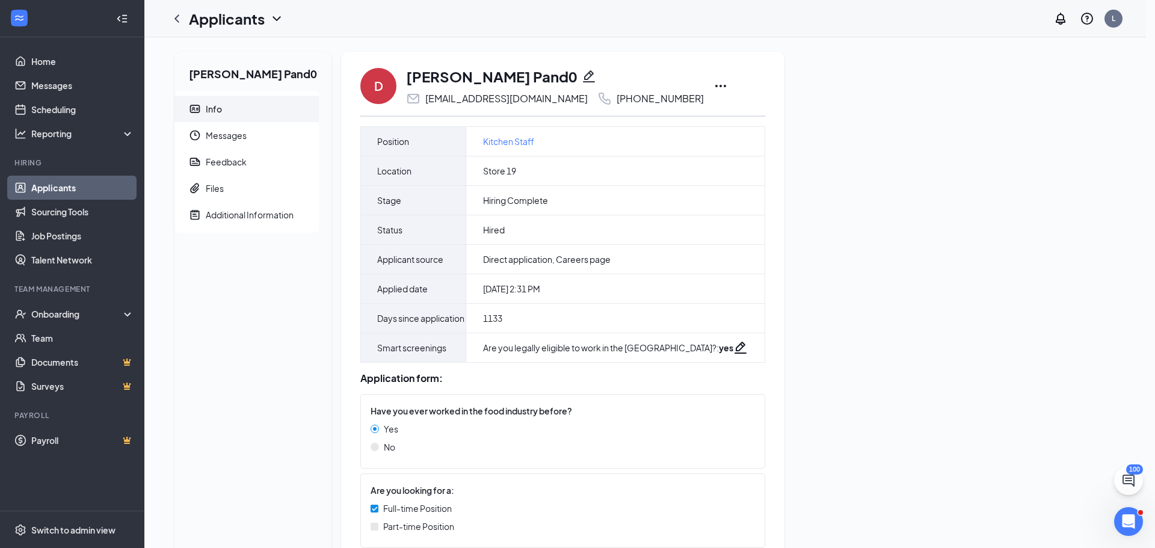
type input "[PHONE_NUMBER]"
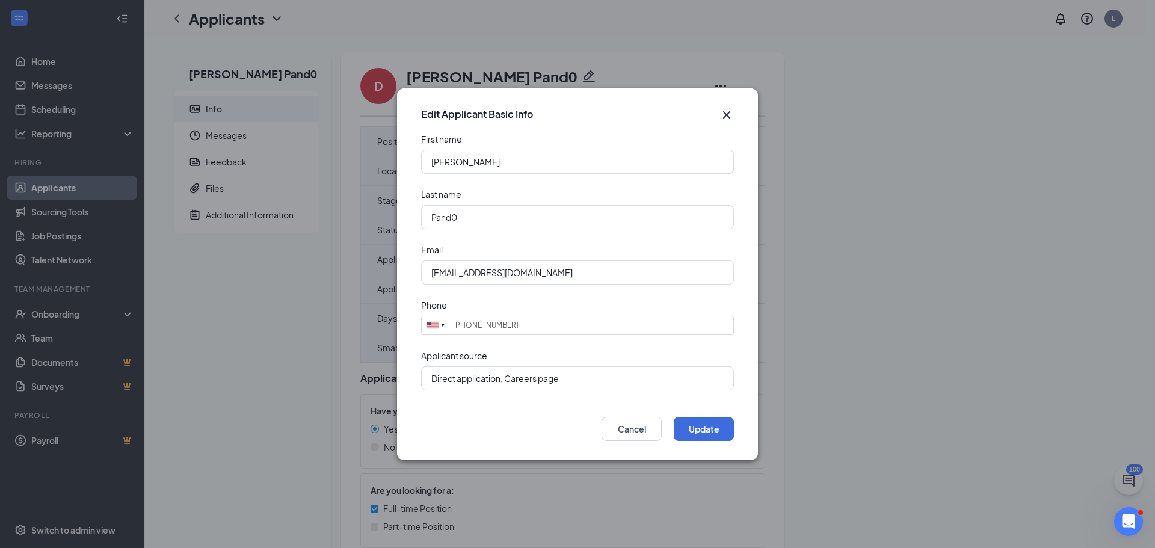
click at [727, 111] on icon "Cross" at bounding box center [727, 115] width 14 height 14
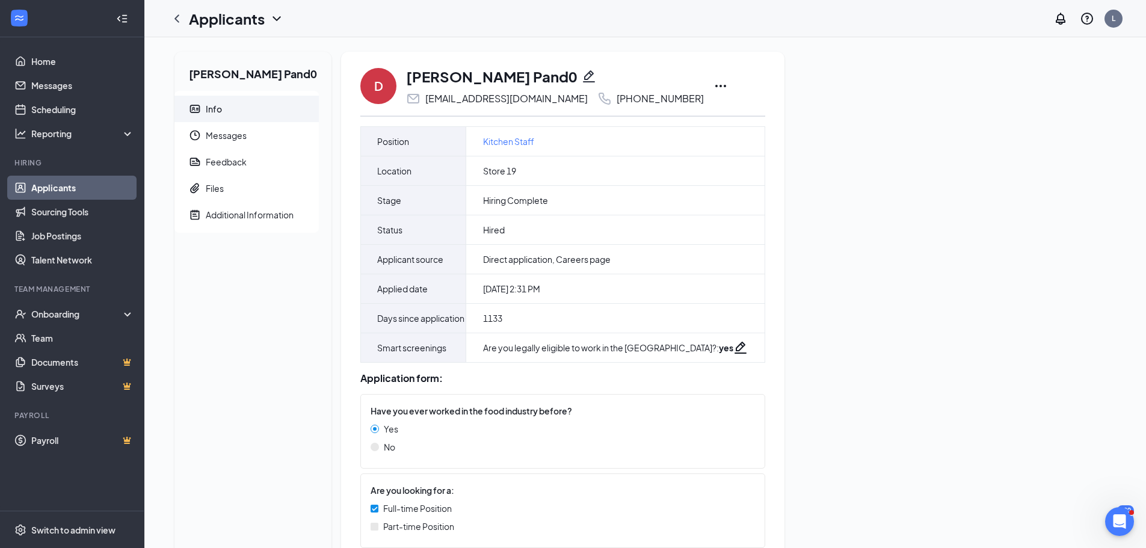
click at [714, 93] on icon "Ellipses" at bounding box center [721, 86] width 14 height 14
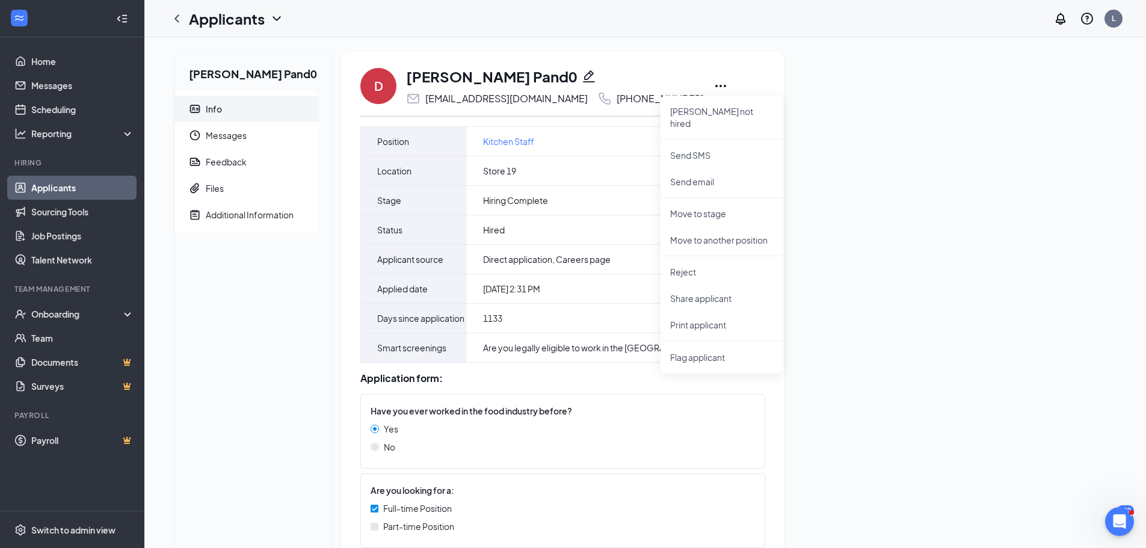
click at [714, 87] on icon "Ellipses" at bounding box center [721, 86] width 14 height 14
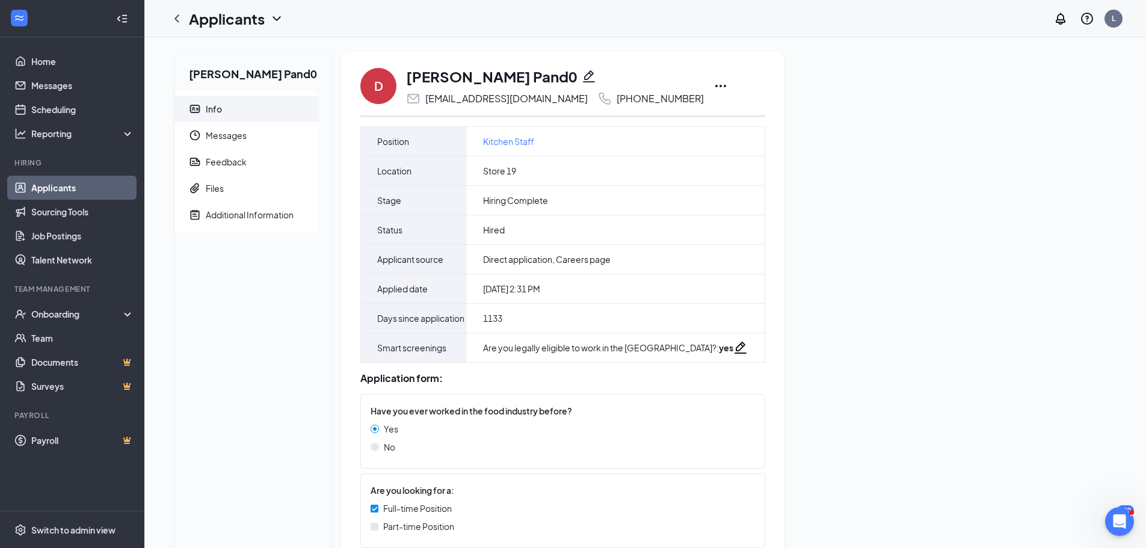
click at [714, 87] on icon "Ellipses" at bounding box center [721, 86] width 14 height 14
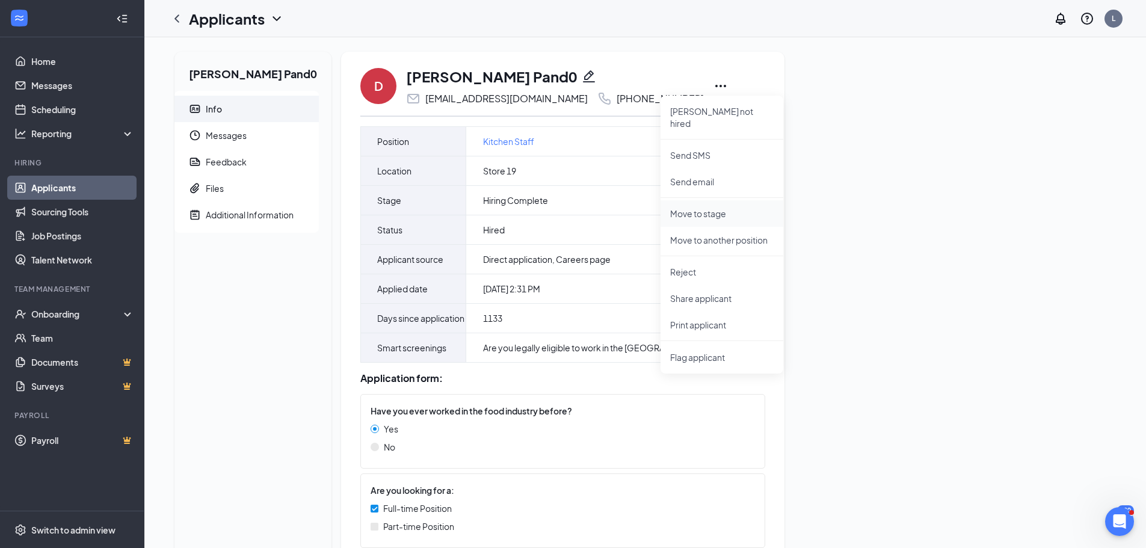
click at [697, 208] on p "Move to stage" at bounding box center [722, 214] width 104 height 12
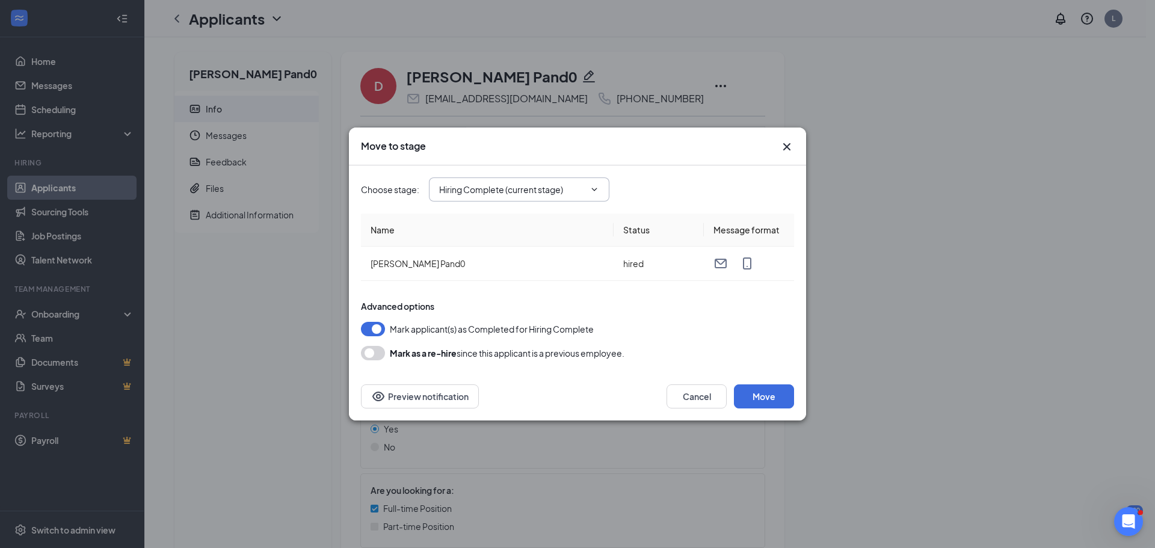
click at [593, 191] on icon "ChevronDown" at bounding box center [595, 190] width 10 height 10
click at [376, 354] on button "button" at bounding box center [373, 353] width 24 height 14
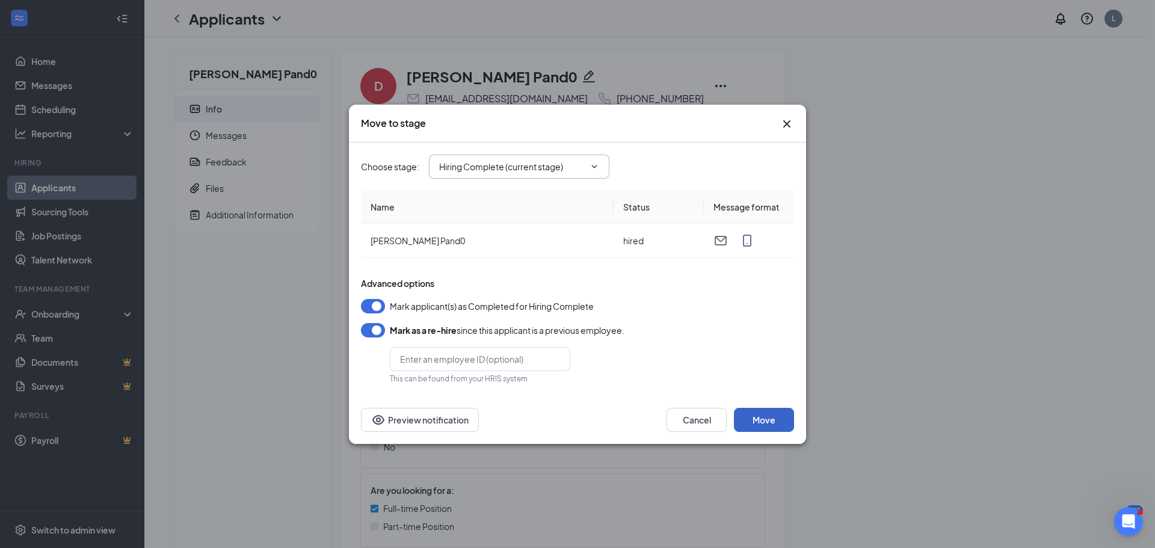
click at [781, 424] on button "Move" at bounding box center [764, 420] width 60 height 24
click at [364, 307] on button "button" at bounding box center [373, 306] width 24 height 14
click at [762, 423] on button "Move" at bounding box center [764, 420] width 60 height 24
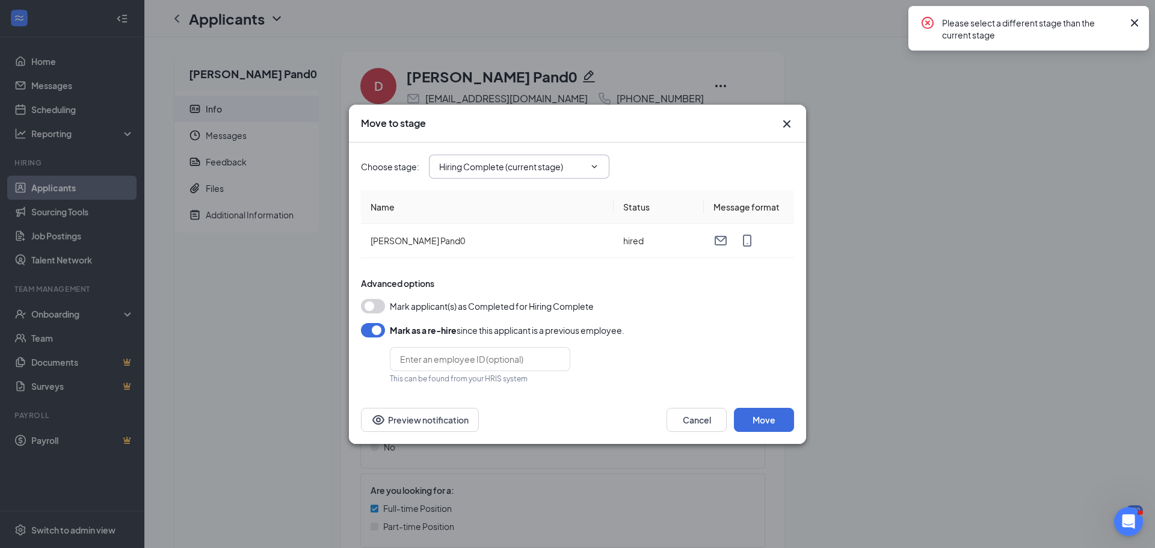
click at [599, 168] on icon "ChevronDown" at bounding box center [595, 167] width 10 height 10
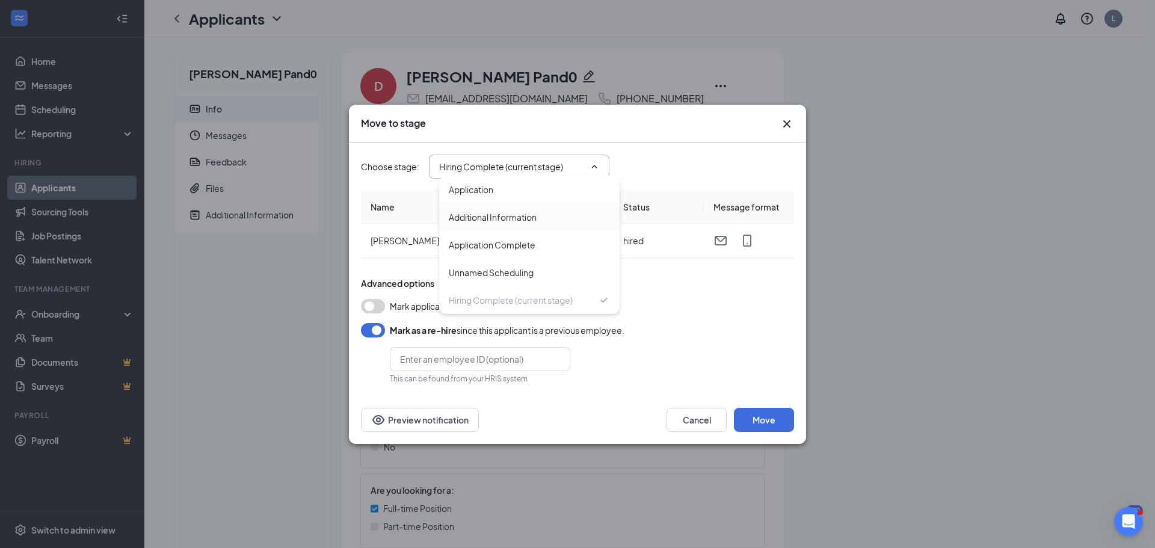
click at [534, 224] on div "Additional Information" at bounding box center [529, 217] width 181 height 28
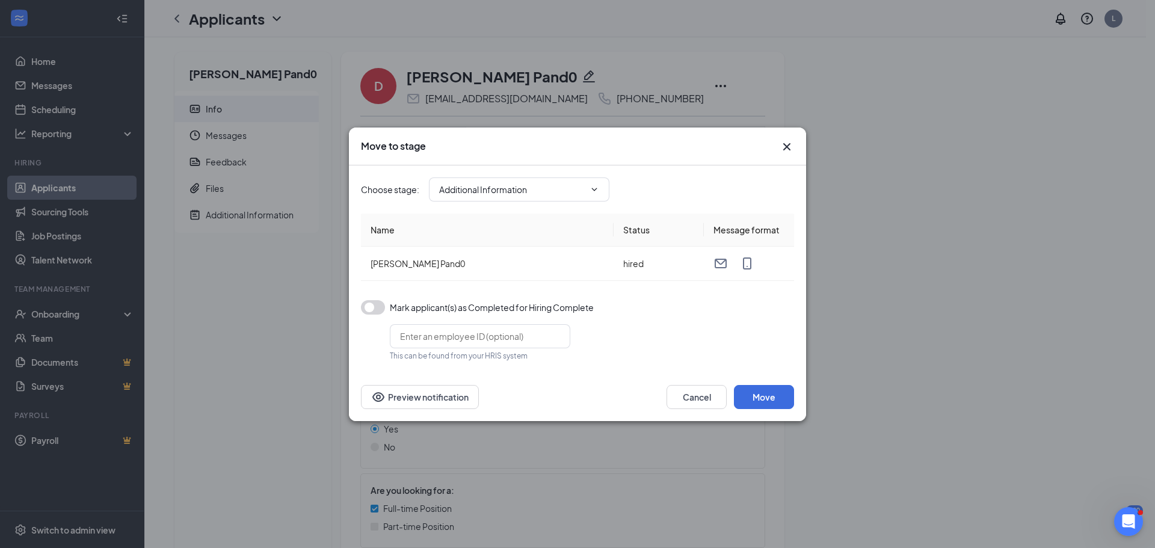
click at [595, 188] on icon "ChevronDown" at bounding box center [595, 190] width 10 height 10
click at [526, 214] on div "Application" at bounding box center [529, 212] width 161 height 13
type input "Application"
click at [786, 148] on icon "Cross" at bounding box center [787, 146] width 7 height 7
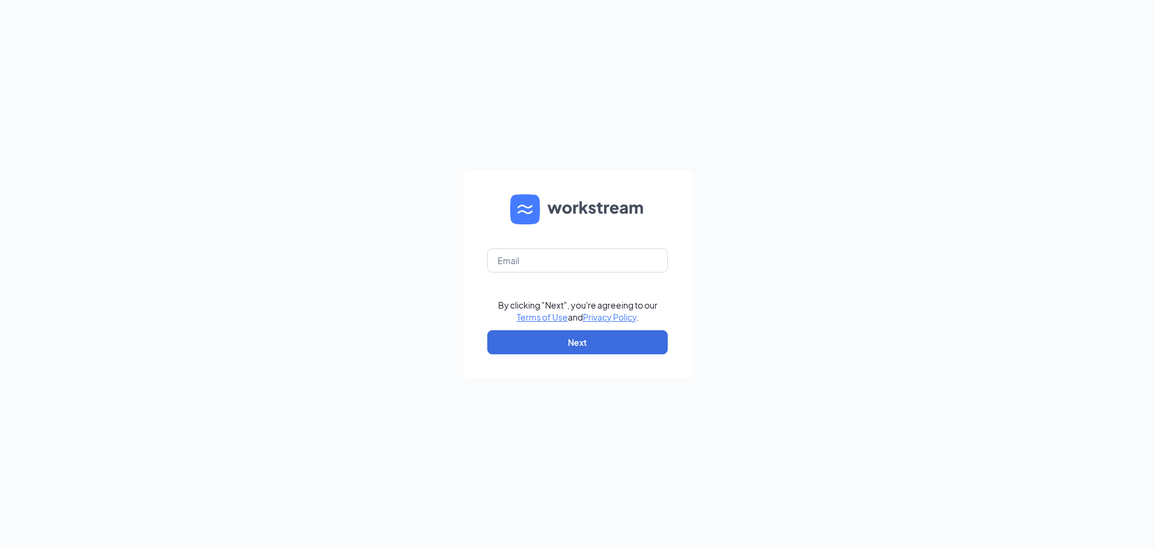
click at [524, 274] on form "By clicking "Next", you're agreeing to our Terms of Use and Privacy Policy . Ne…" at bounding box center [577, 274] width 229 height 208
click at [530, 265] on input "text" at bounding box center [577, 261] width 181 height 24
type input "[EMAIL_ADDRESS][DOMAIN_NAME]"
click at [597, 345] on button "Next" at bounding box center [577, 342] width 181 height 24
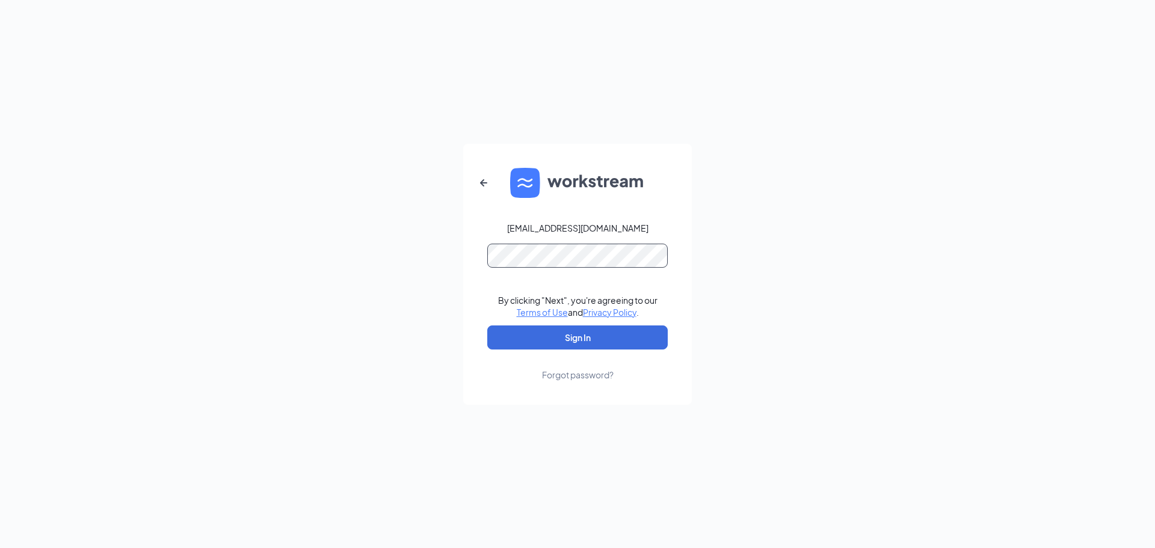
click at [487, 326] on button "Sign In" at bounding box center [577, 338] width 181 height 24
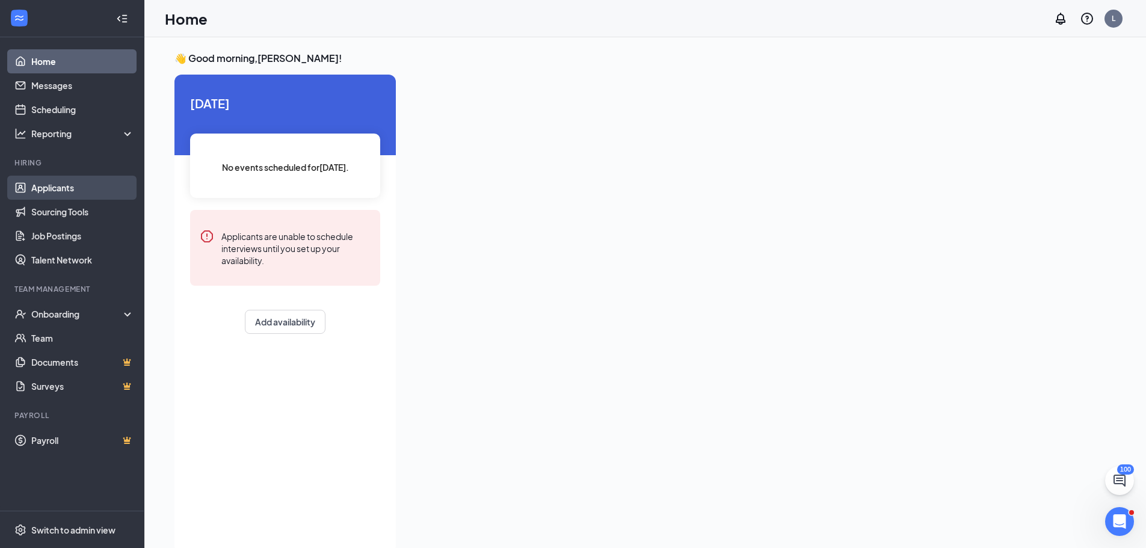
click at [73, 184] on link "Applicants" at bounding box center [82, 188] width 103 height 24
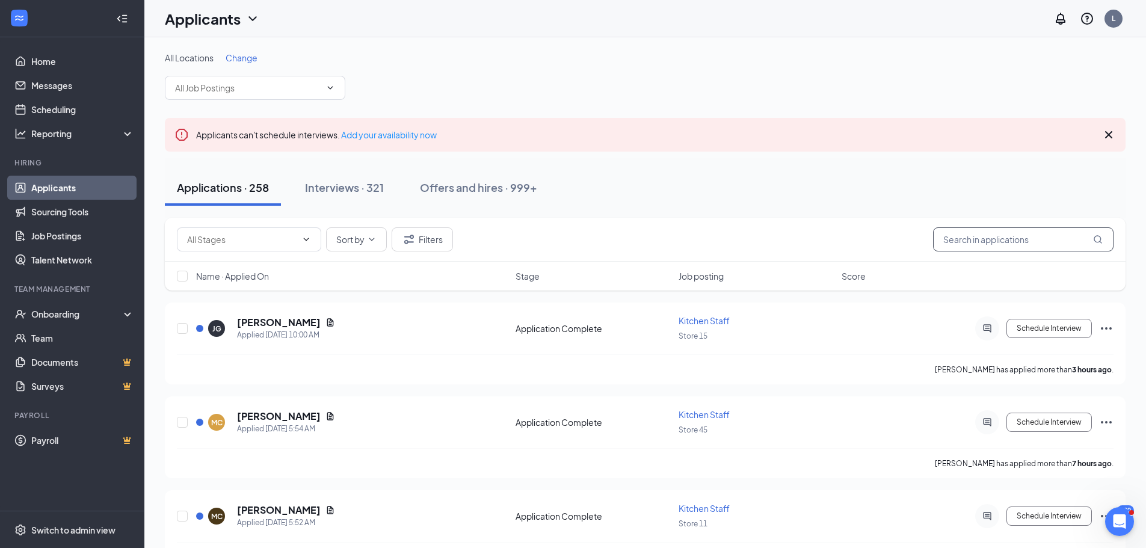
click at [1045, 242] on input "text" at bounding box center [1023, 239] width 181 height 24
type input "david"
click at [1103, 327] on icon "Ellipses" at bounding box center [1106, 328] width 14 height 14
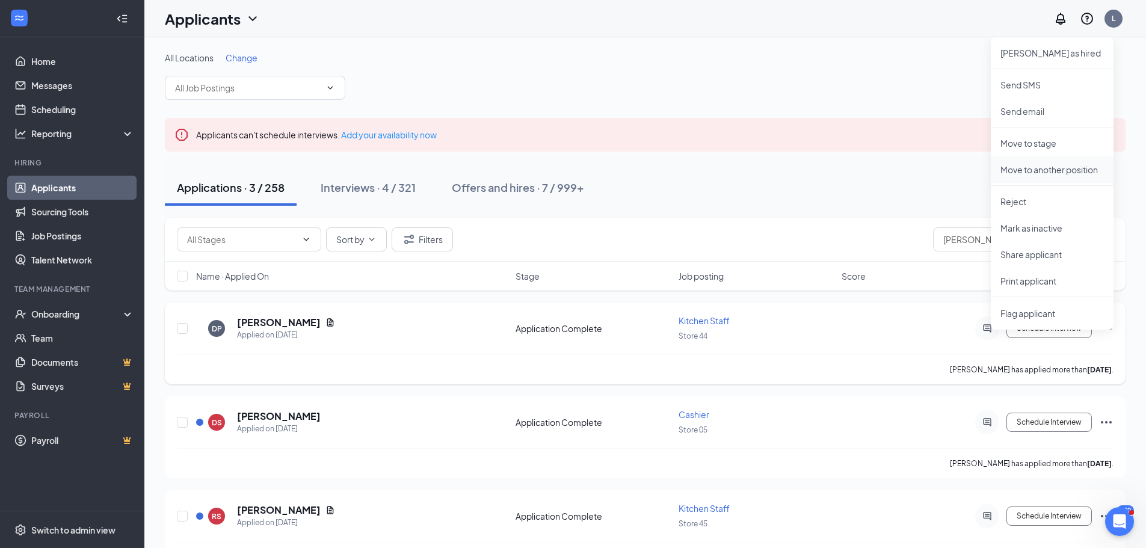
click at [1064, 164] on p "Move to another position" at bounding box center [1053, 170] width 104 height 12
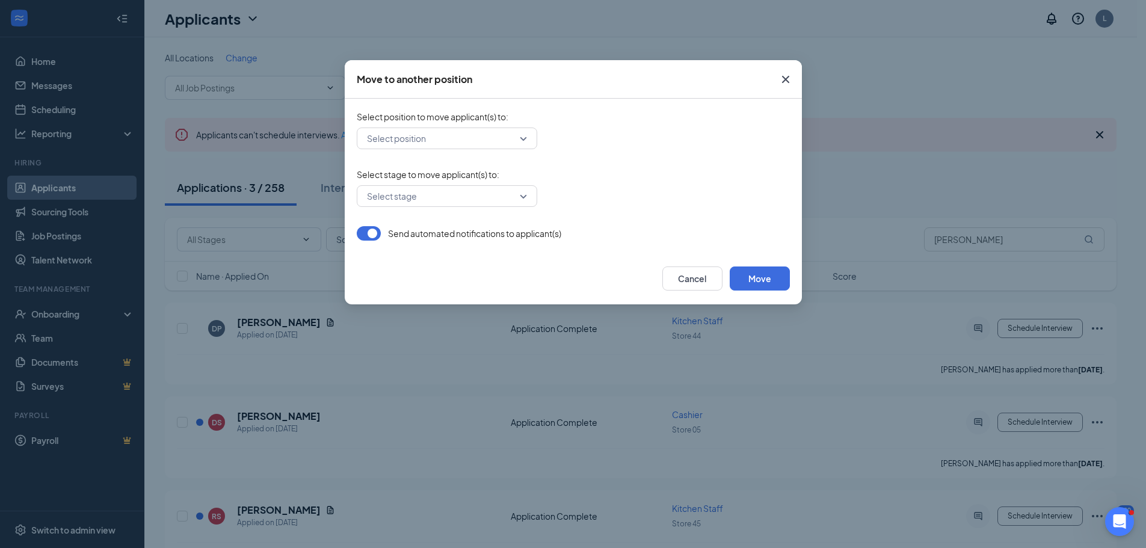
click at [509, 140] on input "search" at bounding box center [443, 138] width 158 height 20
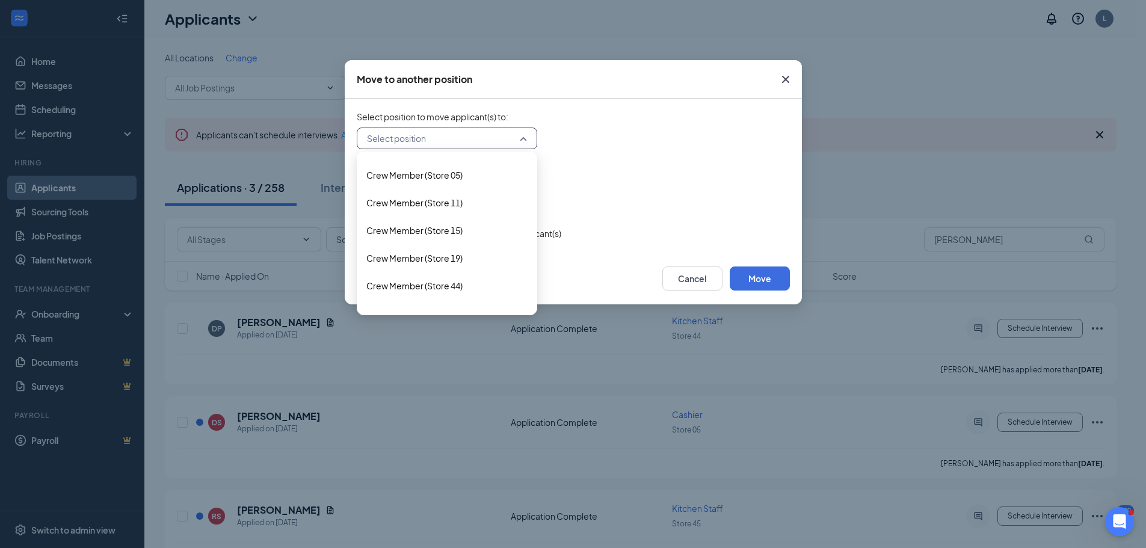
scroll to position [301, 0]
click at [454, 254] on span "Crew Member (Store 19)" at bounding box center [414, 256] width 96 height 13
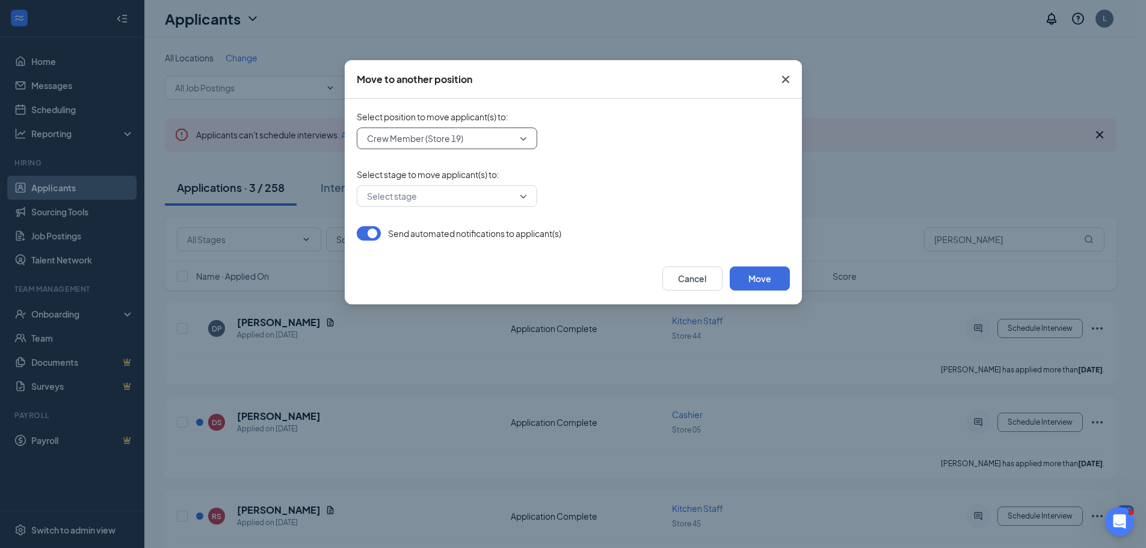
click at [519, 197] on input "search" at bounding box center [443, 196] width 158 height 20
click at [409, 234] on span "Application" at bounding box center [388, 227] width 45 height 13
click at [764, 279] on button "Move" at bounding box center [760, 279] width 60 height 24
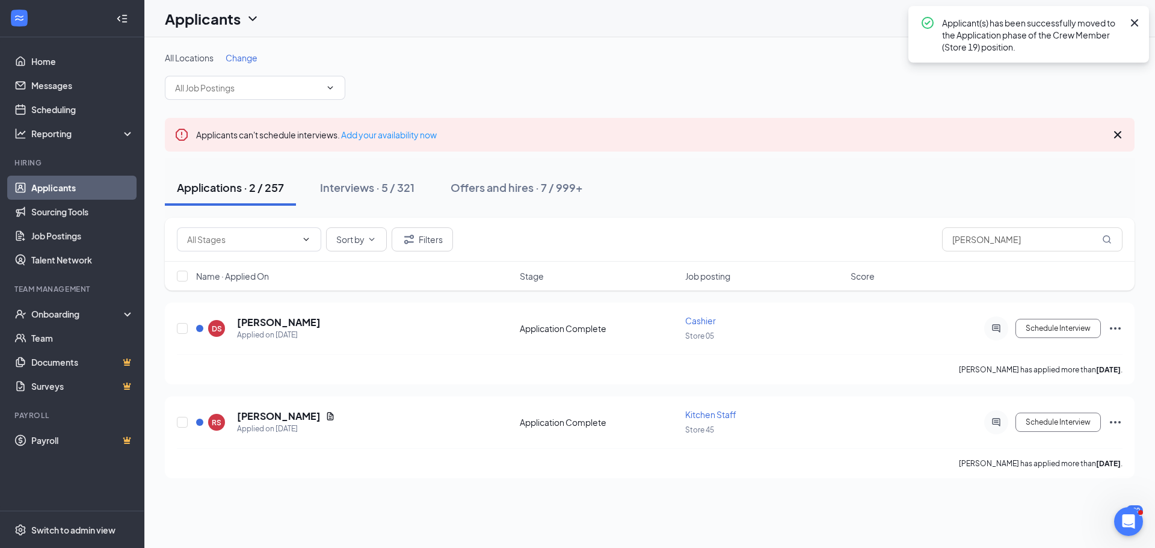
click at [248, 187] on div "Applications · 2 / 257" at bounding box center [230, 187] width 107 height 15
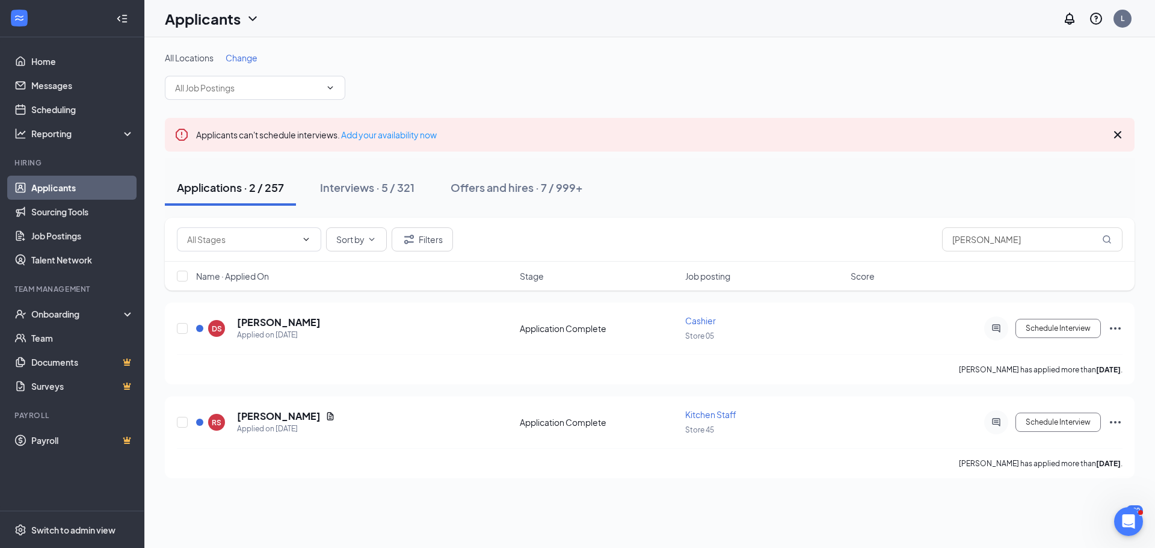
drag, startPoint x: 64, startPoint y: 182, endPoint x: 75, endPoint y: 187, distance: 11.3
click at [64, 182] on link "Applicants" at bounding box center [82, 188] width 103 height 24
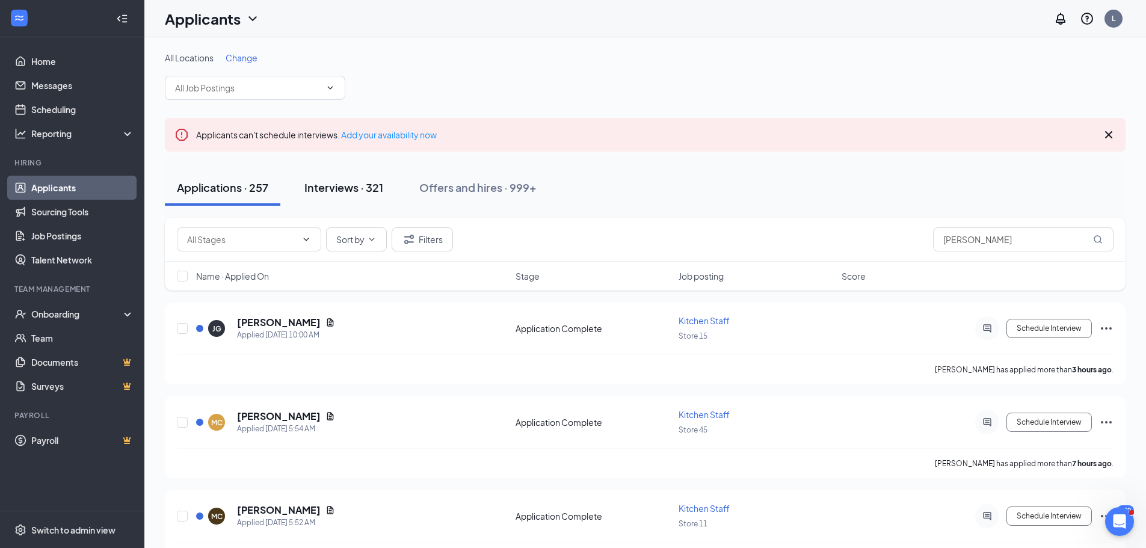
click at [373, 190] on div "Interviews · 321" at bounding box center [343, 187] width 79 height 15
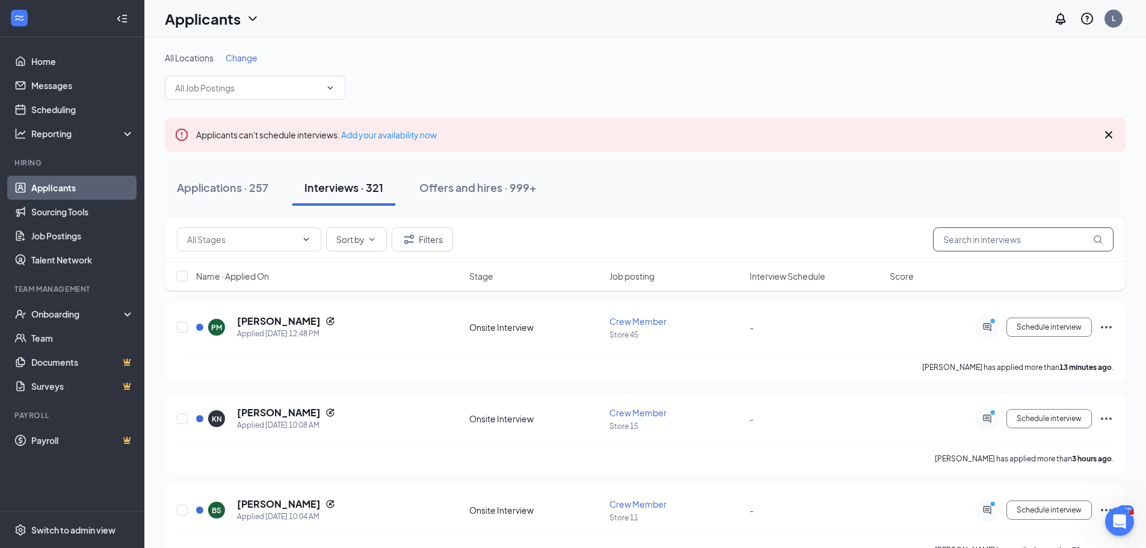
click at [988, 232] on input "text" at bounding box center [1023, 239] width 181 height 24
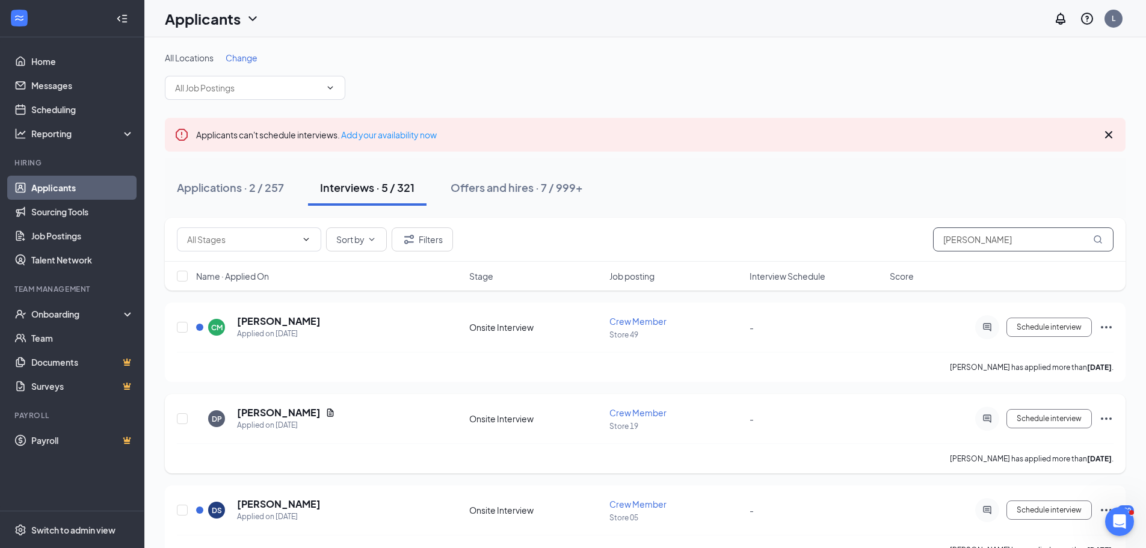
type input "david"
click at [180, 419] on input "checkbox" at bounding box center [182, 418] width 11 height 11
checkbox input "true"
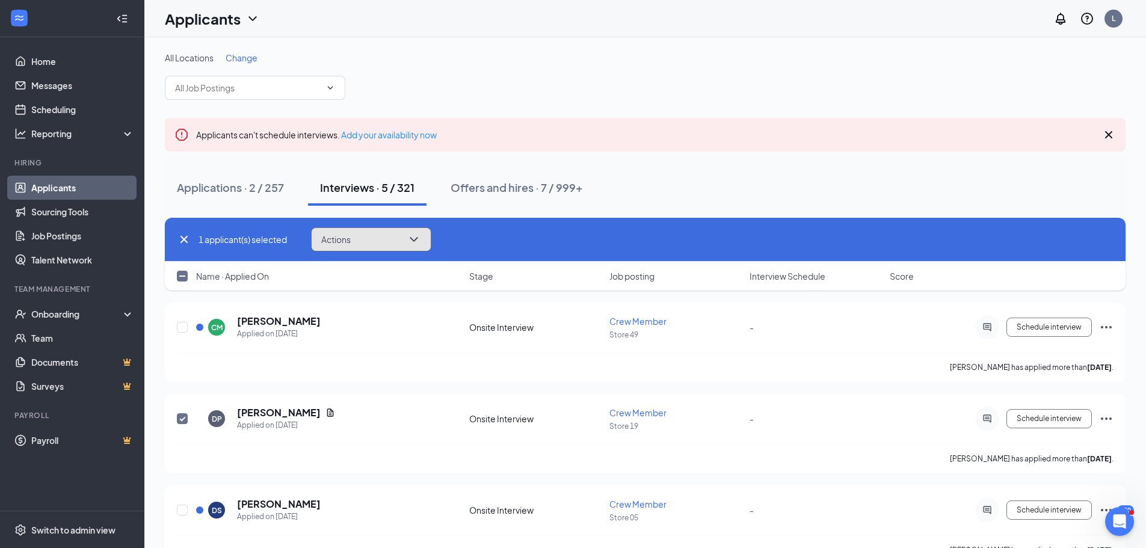
click at [421, 240] on icon "ChevronDown" at bounding box center [414, 239] width 14 height 14
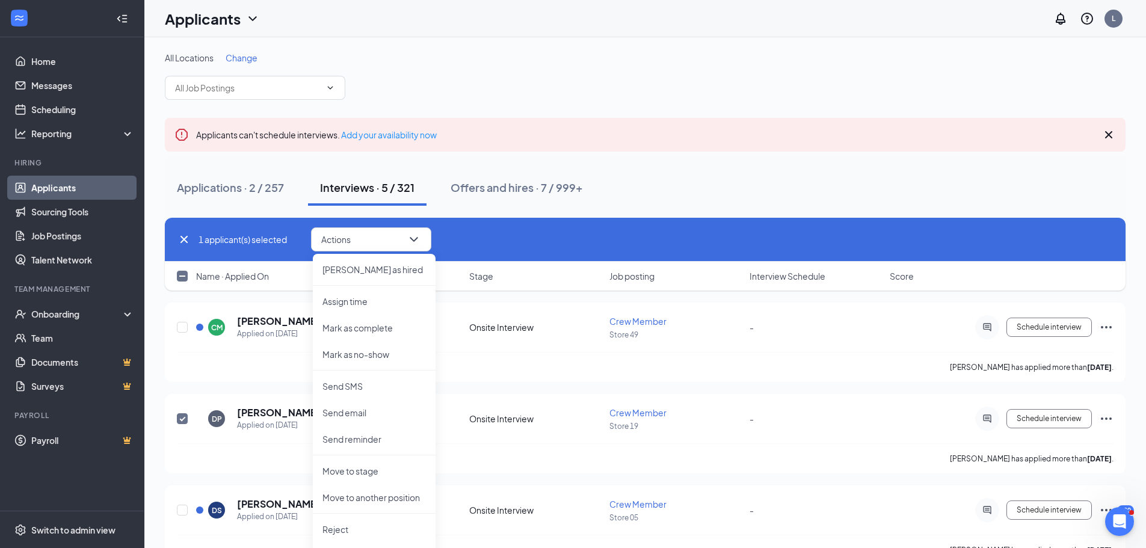
click at [738, 200] on div "Applications · 2 / 257 Interviews · 5 / 321 Offers and hires · 7 / 999+" at bounding box center [645, 188] width 961 height 36
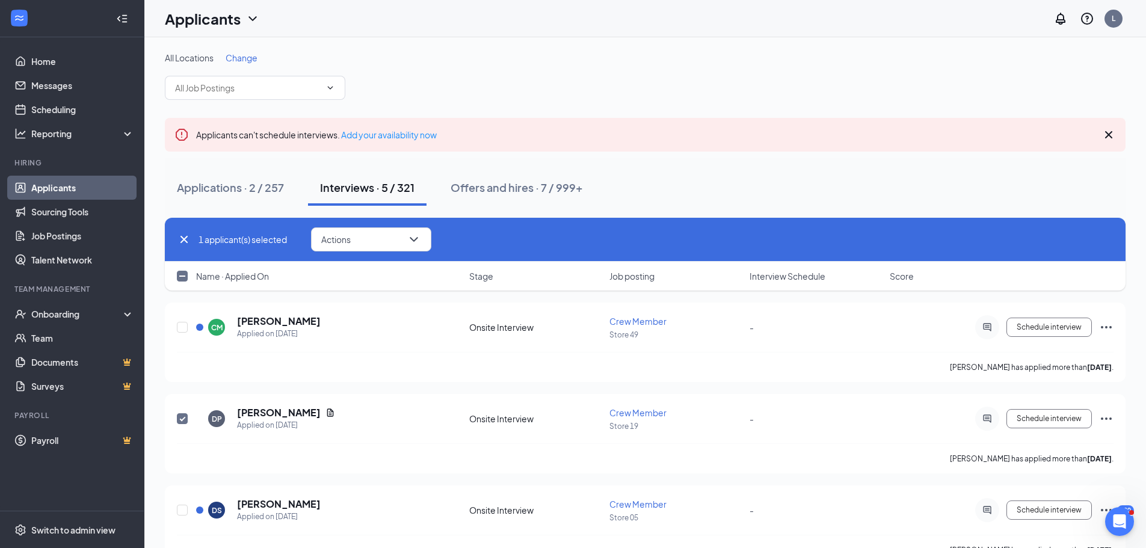
click at [824, 85] on div "All Locations Change" at bounding box center [645, 76] width 961 height 48
click at [1116, 17] on div "L" at bounding box center [1114, 18] width 4 height 10
click at [1011, 185] on div "Log out" at bounding box center [1054, 184] width 130 height 12
